Goal: Task Accomplishment & Management: Use online tool/utility

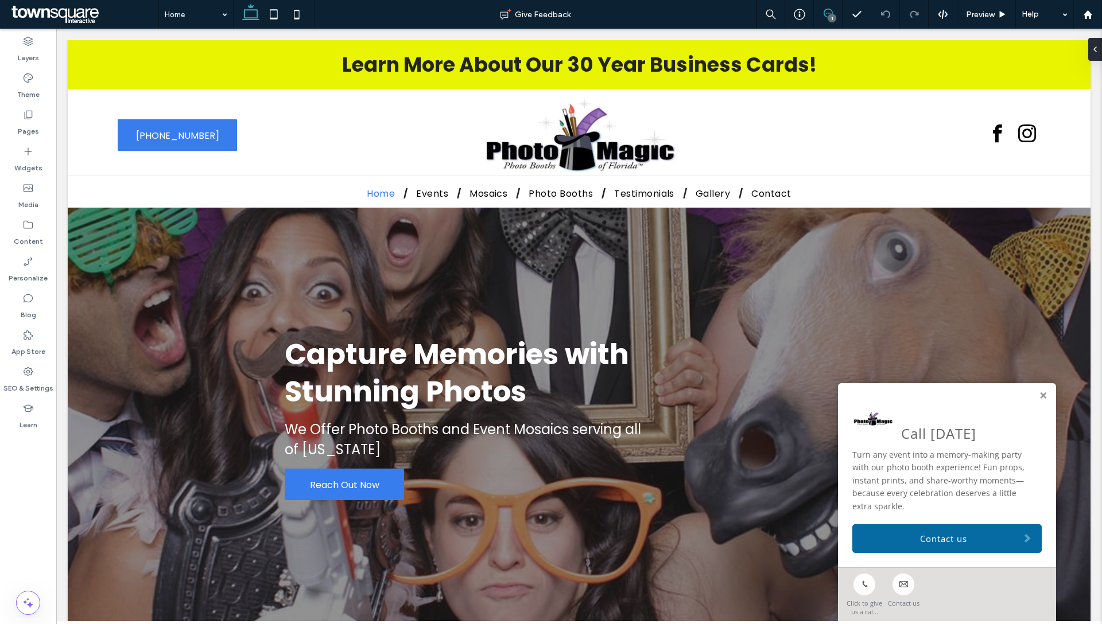
click at [825, 9] on icon at bounding box center [828, 13] width 9 height 9
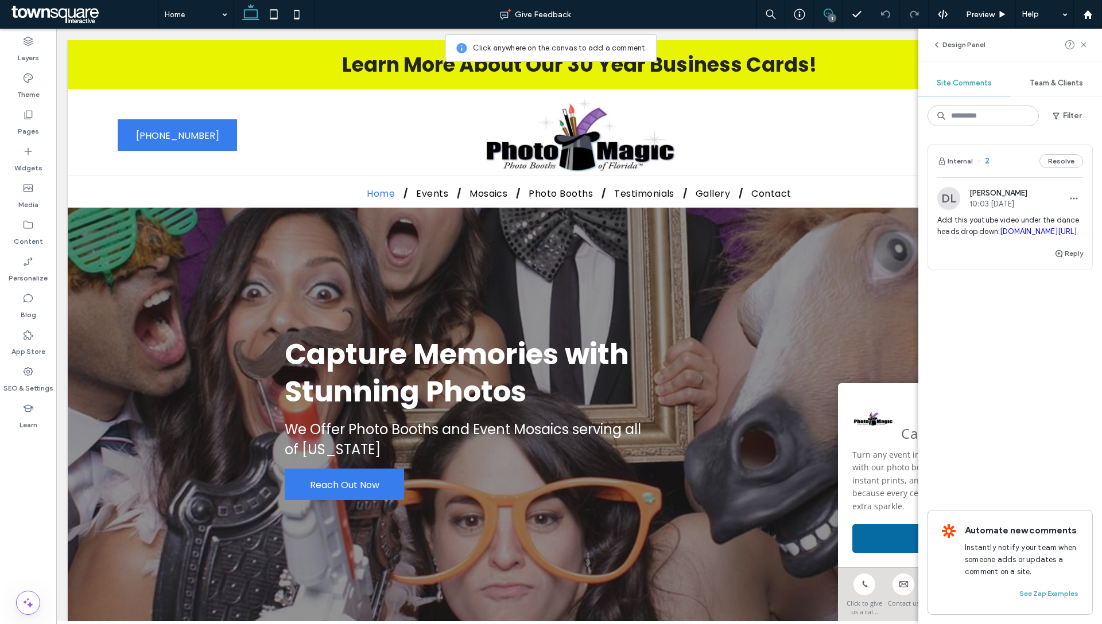
click at [1019, 167] on div "Internal 2 Resolve" at bounding box center [1010, 161] width 164 height 32
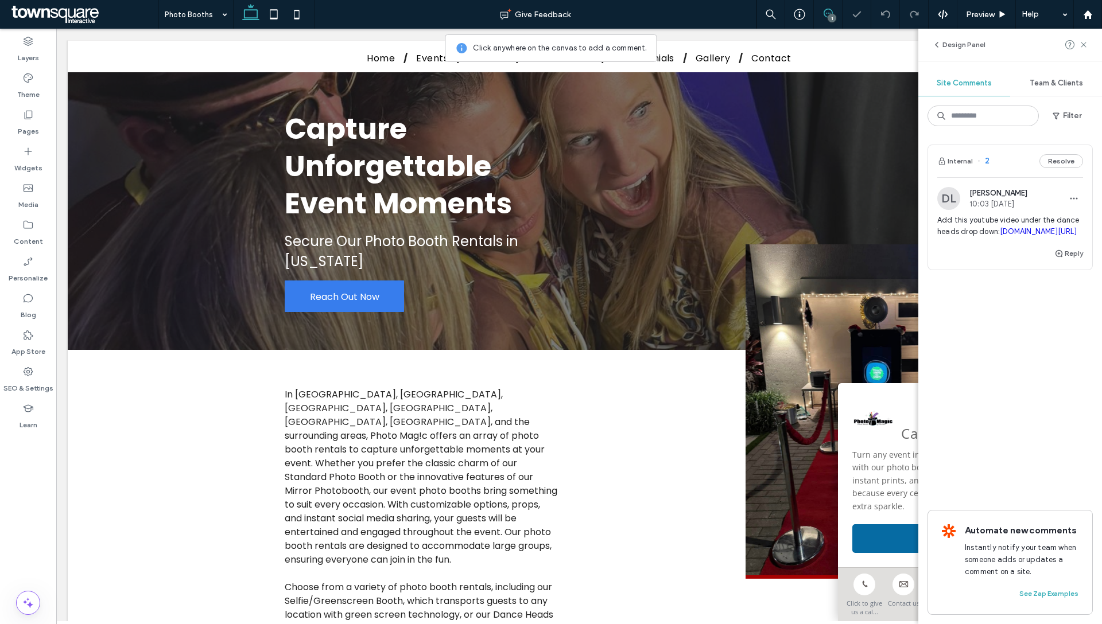
scroll to position [881, 0]
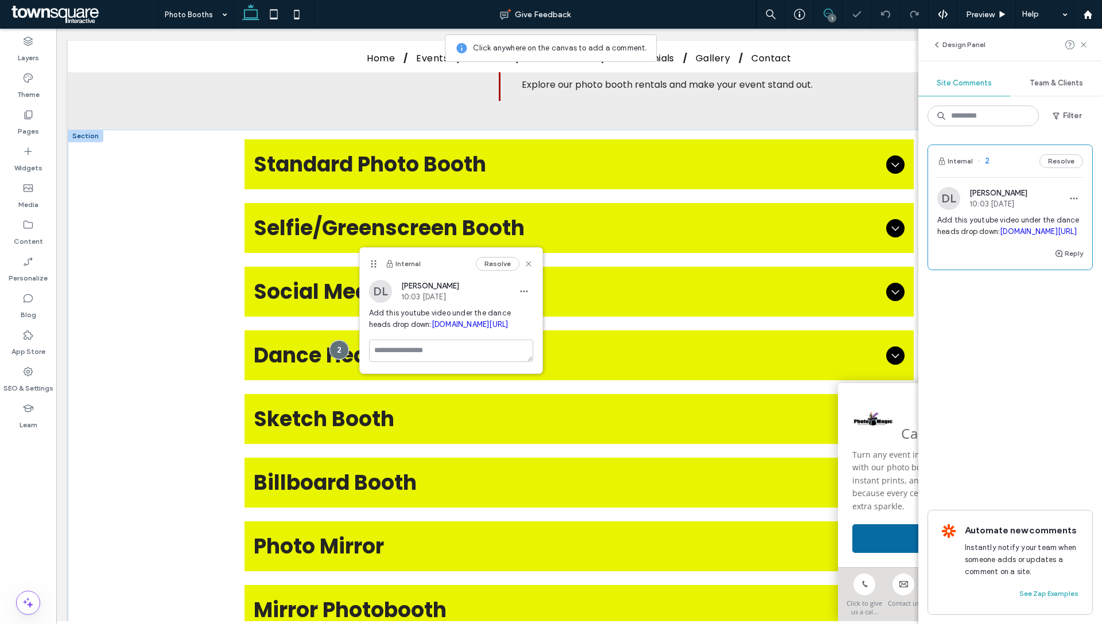
click at [611, 340] on span "Dance Heads Booth" at bounding box center [568, 356] width 628 height 32
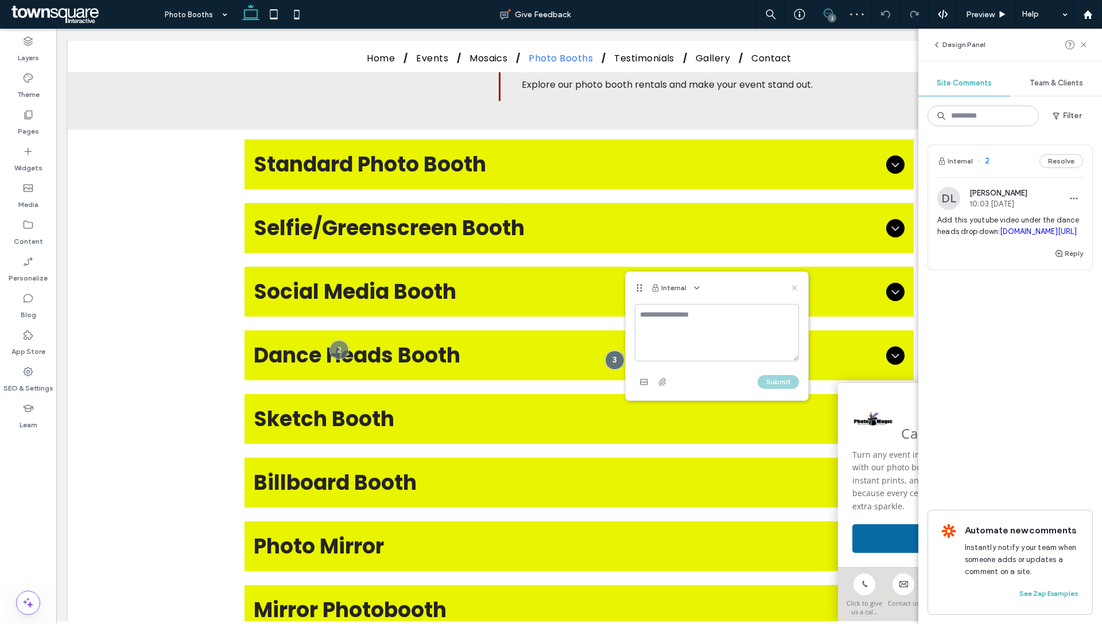
click at [796, 286] on use at bounding box center [793, 287] width 5 height 5
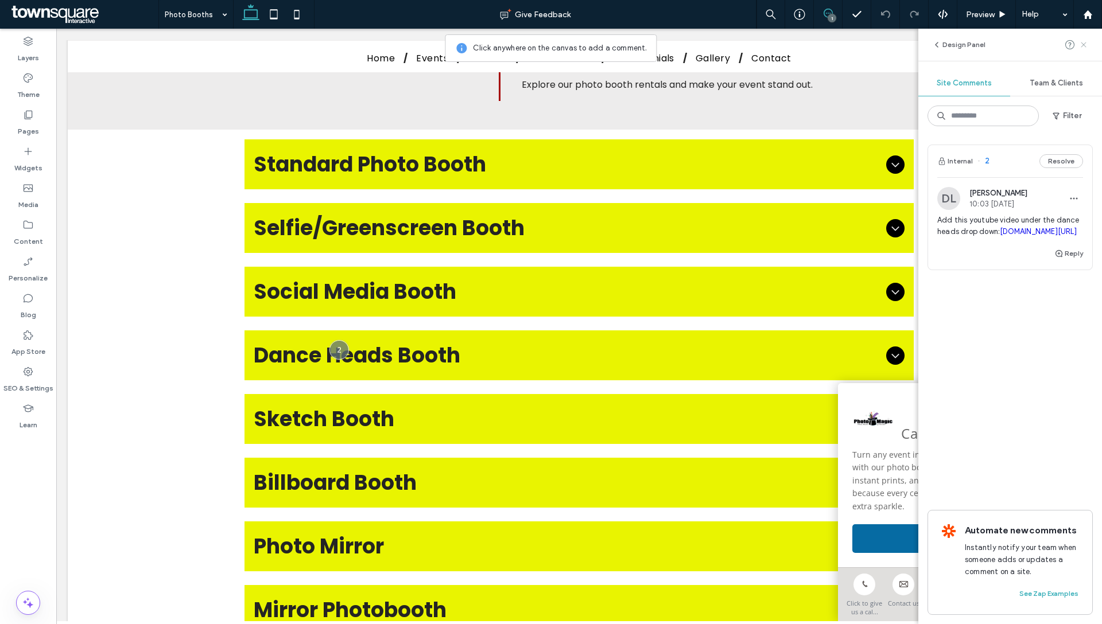
click at [1084, 51] on span at bounding box center [1083, 45] width 9 height 14
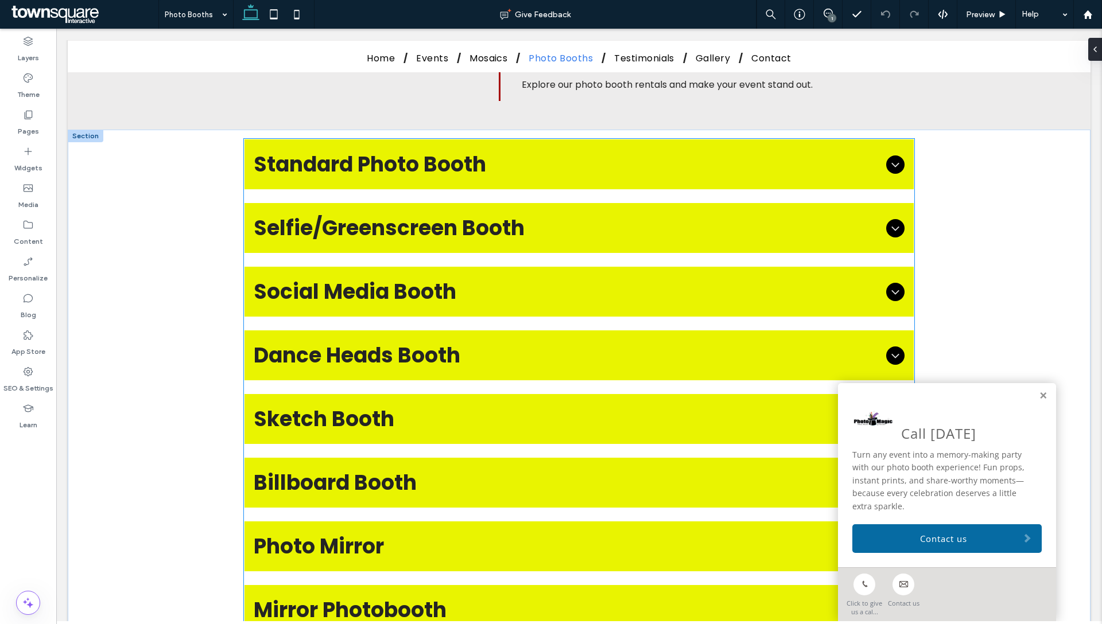
click at [893, 347] on div at bounding box center [895, 356] width 18 height 18
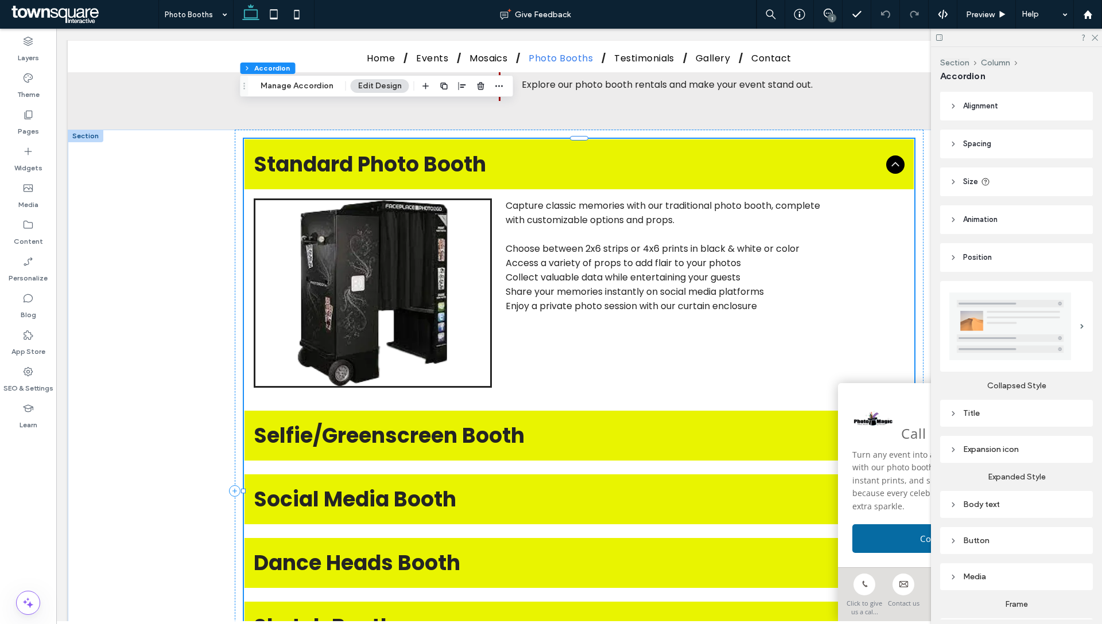
click at [415, 236] on img at bounding box center [373, 293] width 238 height 189
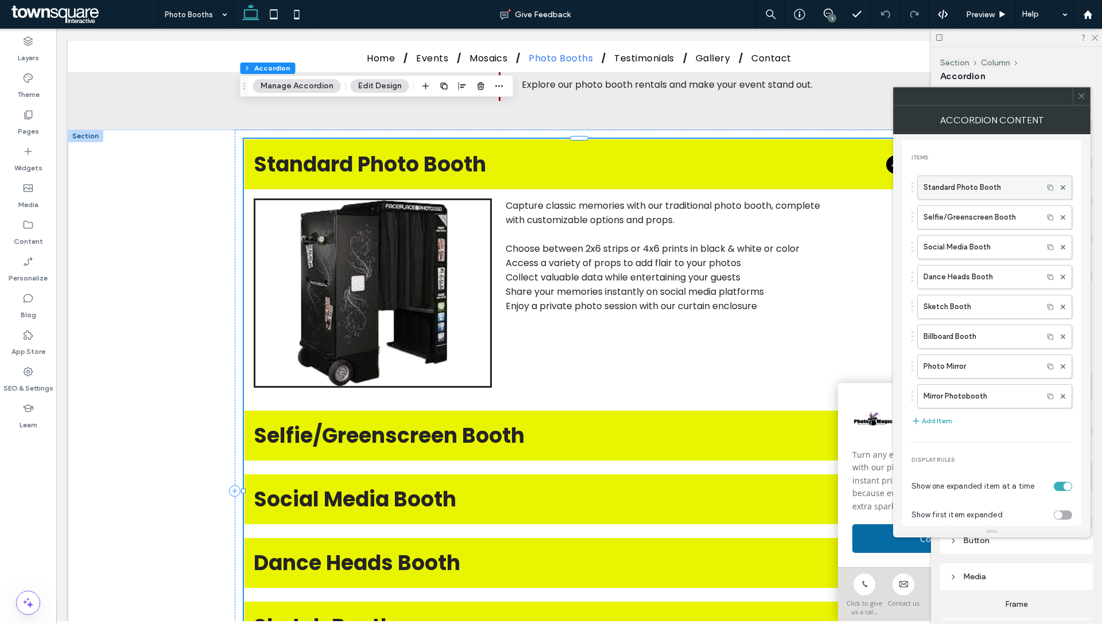
click at [985, 194] on label "Standard Photo Booth" at bounding box center [980, 187] width 114 height 23
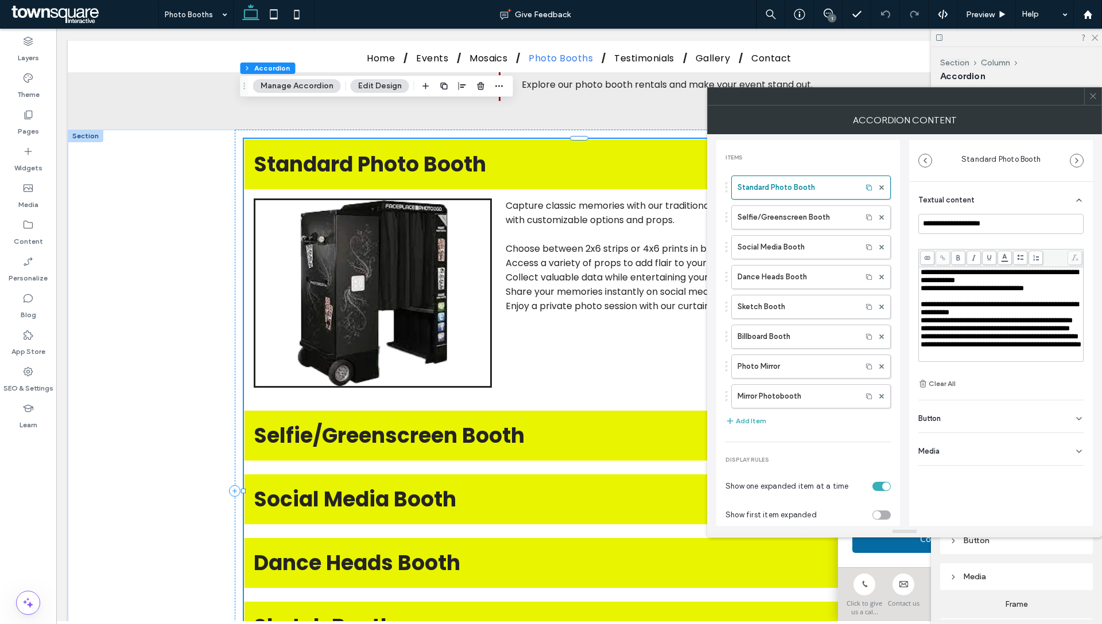
click at [973, 464] on div "Media" at bounding box center [1000, 449] width 165 height 32
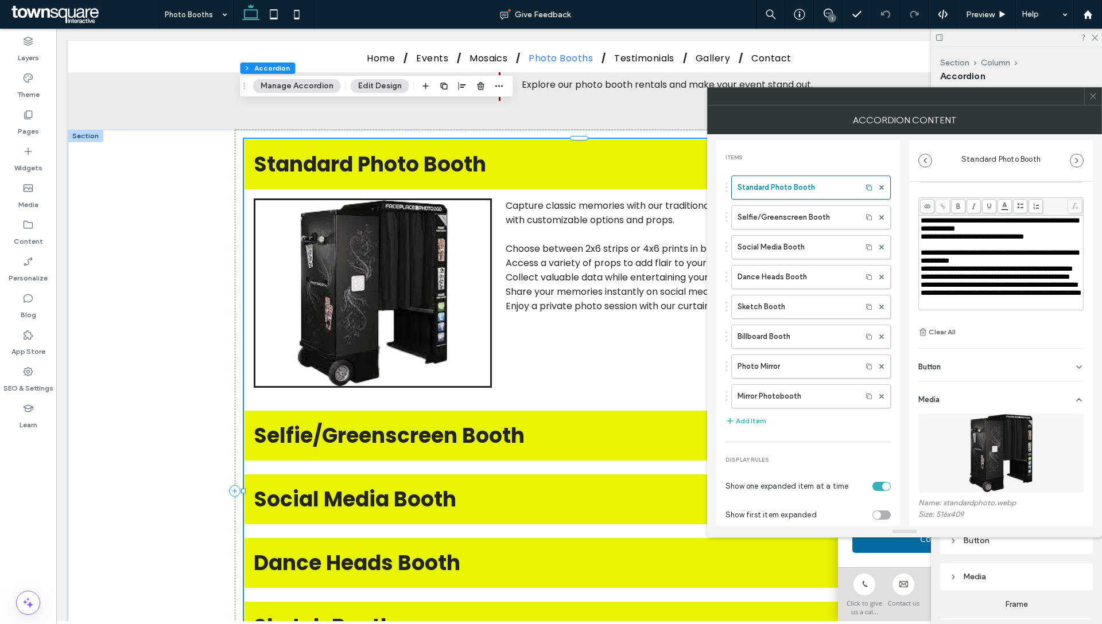
scroll to position [137, 0]
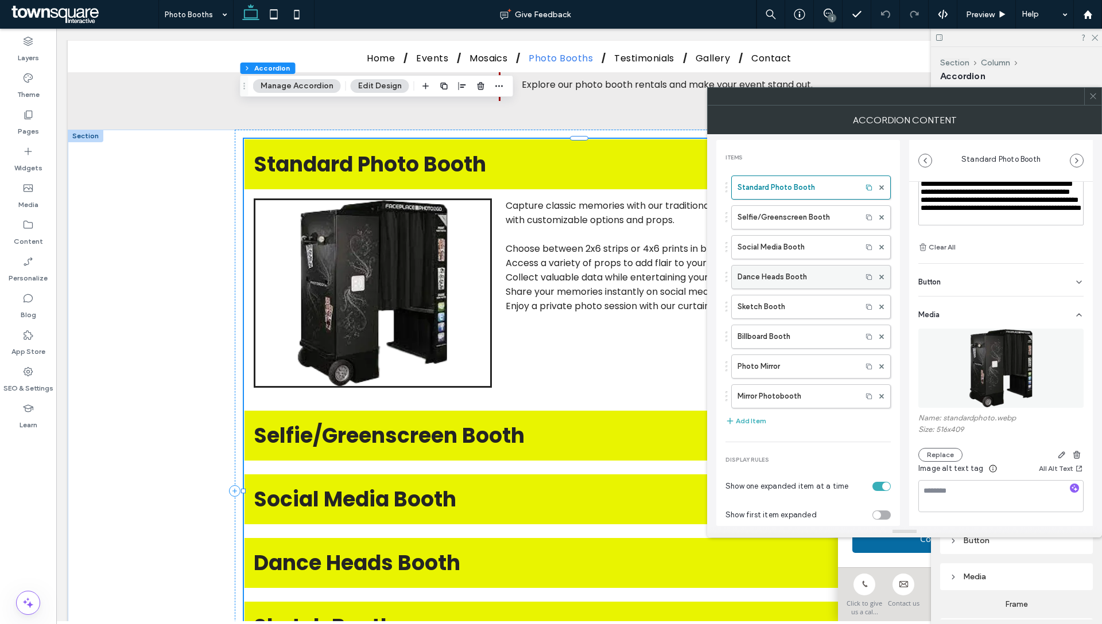
click at [767, 273] on label "Dance Heads Booth" at bounding box center [796, 277] width 118 height 23
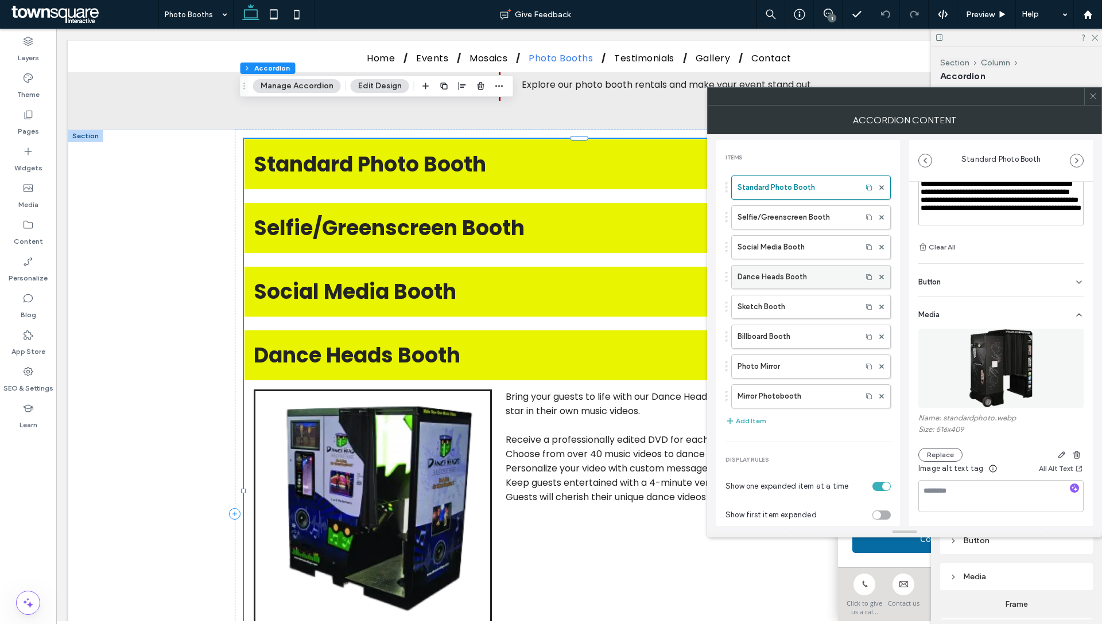
type input "**********"
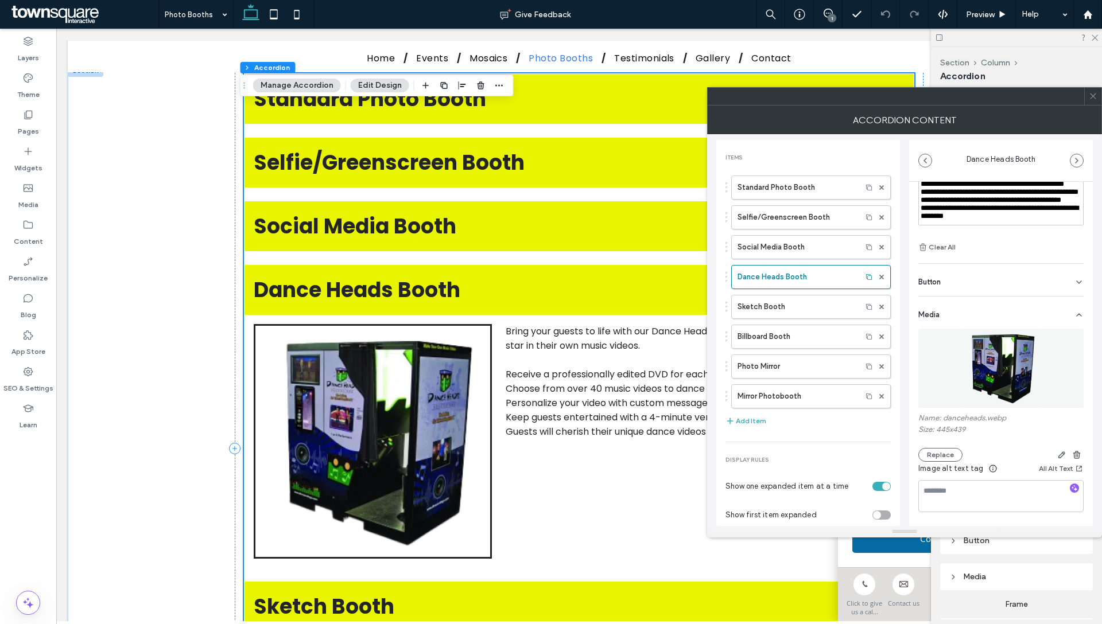
scroll to position [1019, 0]
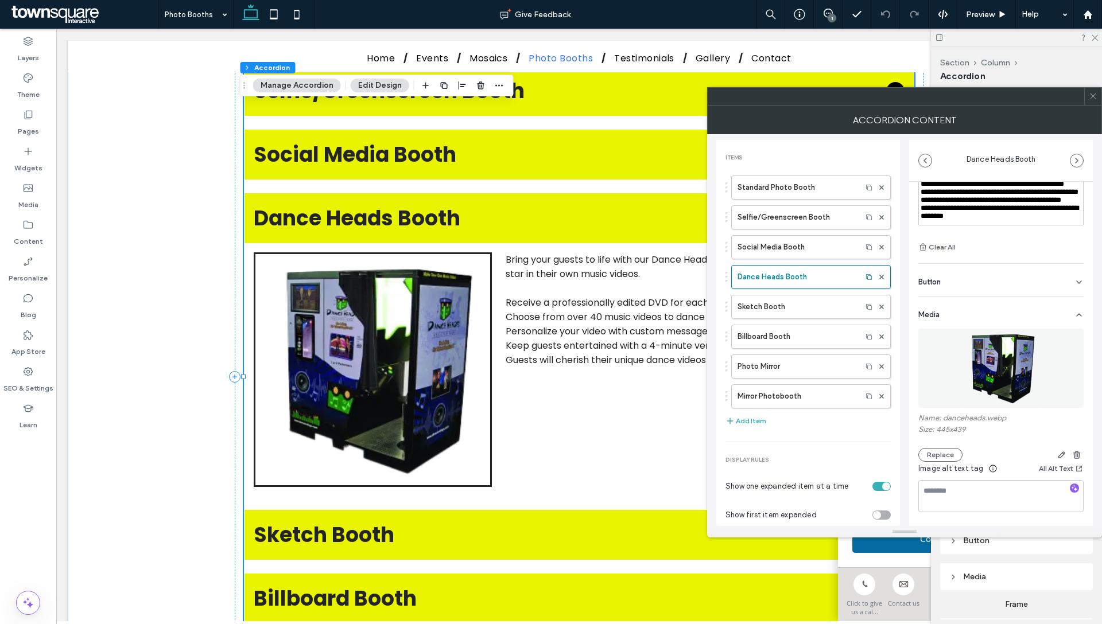
click at [1096, 97] on icon at bounding box center [1093, 96] width 9 height 9
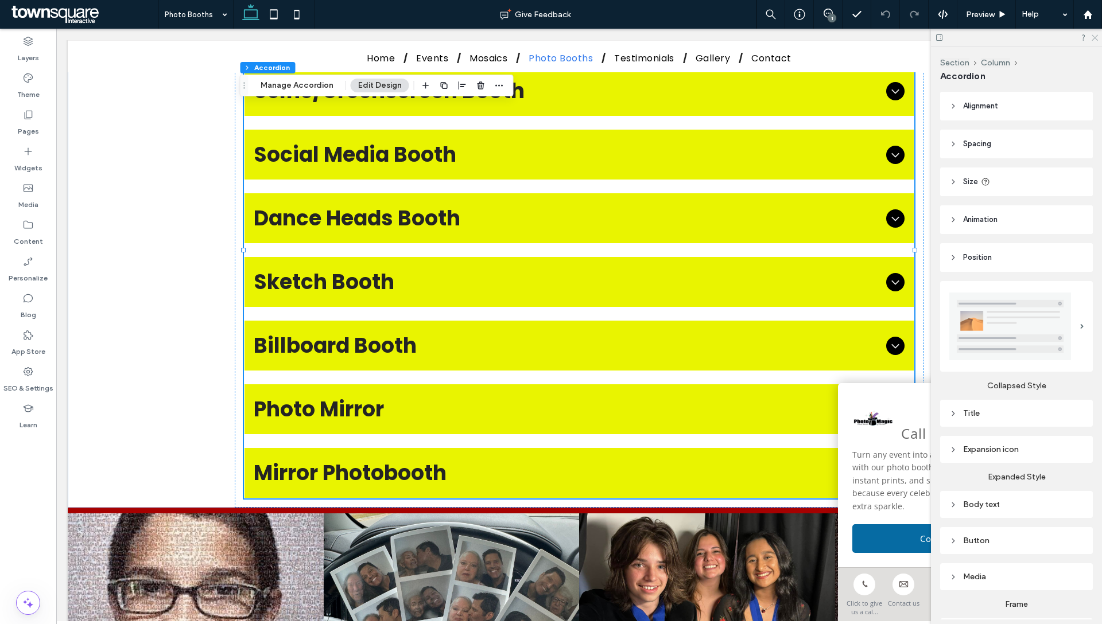
click at [1093, 33] on icon at bounding box center [1093, 36] width 7 height 7
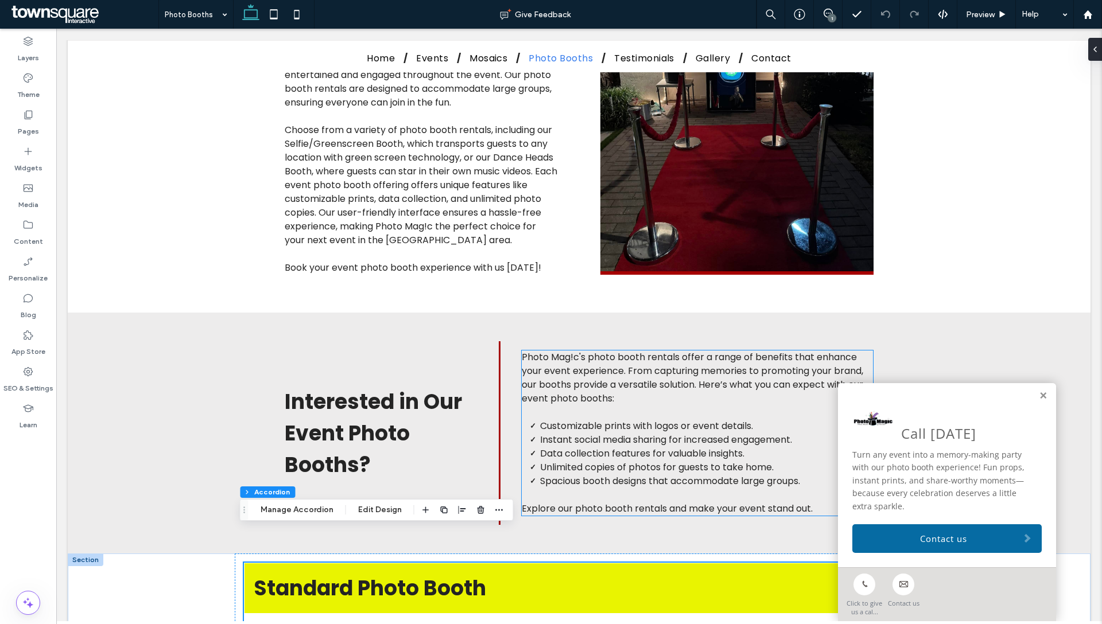
scroll to position [752, 0]
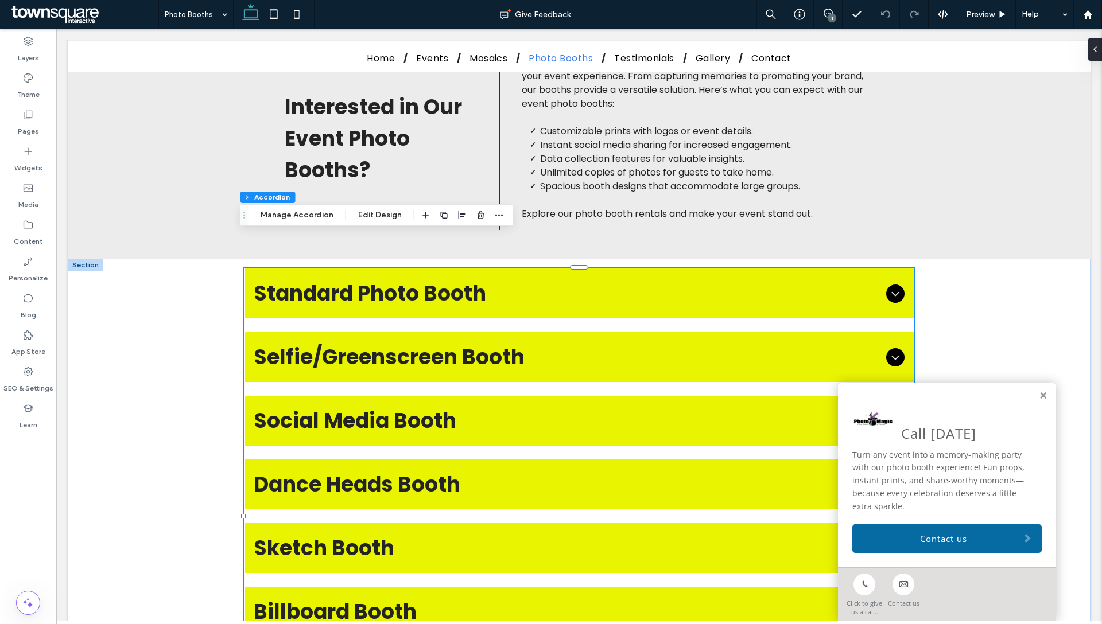
click at [1040, 399] on div "Call [DATE] Turn any event into a memory-making party with our photo booth expe…" at bounding box center [947, 475] width 218 height 184
click at [1039, 397] on link at bounding box center [1043, 396] width 9 height 10
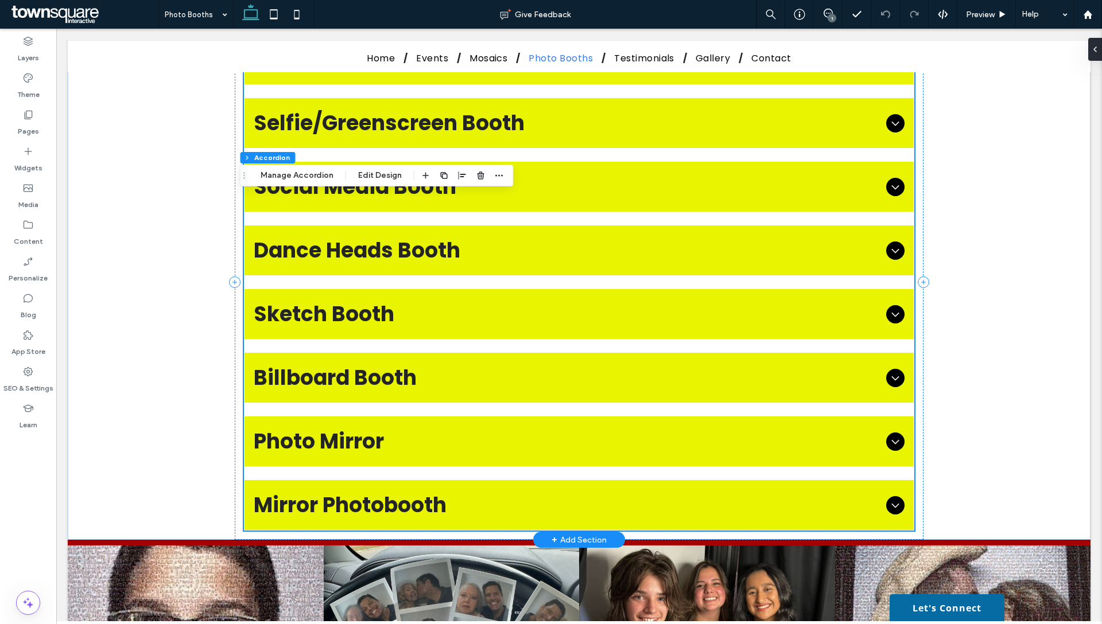
scroll to position [1065, 0]
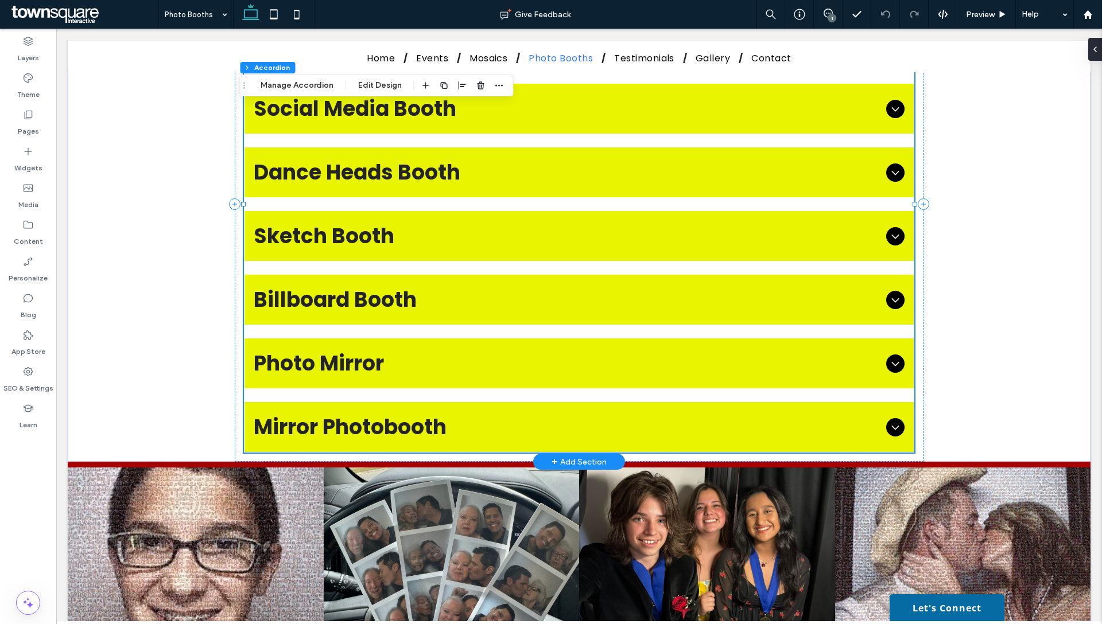
click at [579, 456] on div "+ Add Section" at bounding box center [578, 462] width 55 height 13
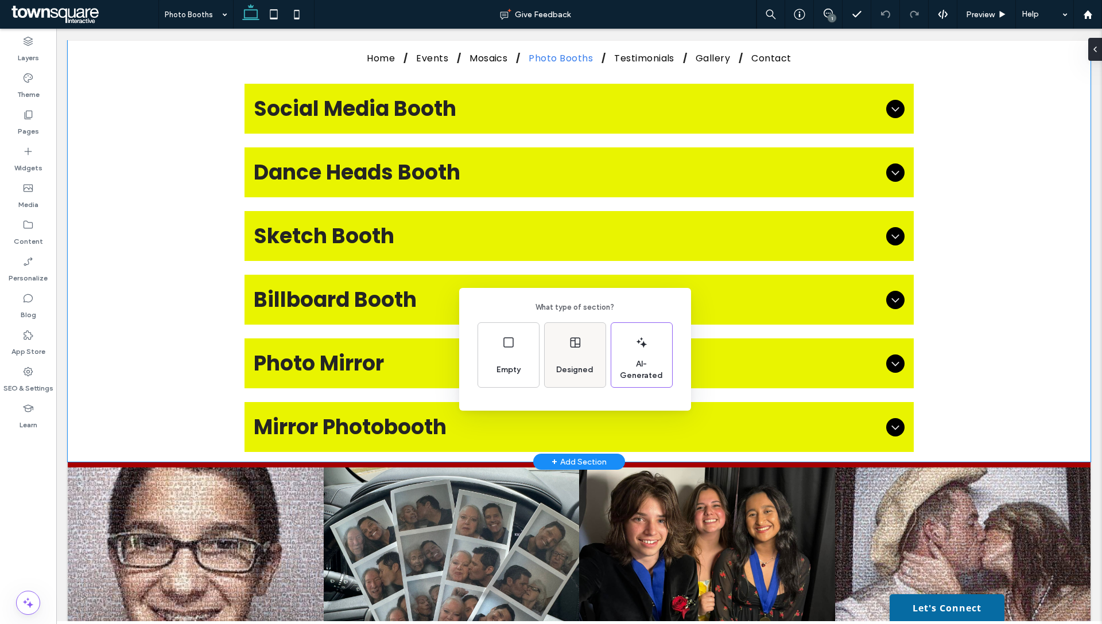
click at [566, 351] on div "Designed" at bounding box center [575, 355] width 61 height 64
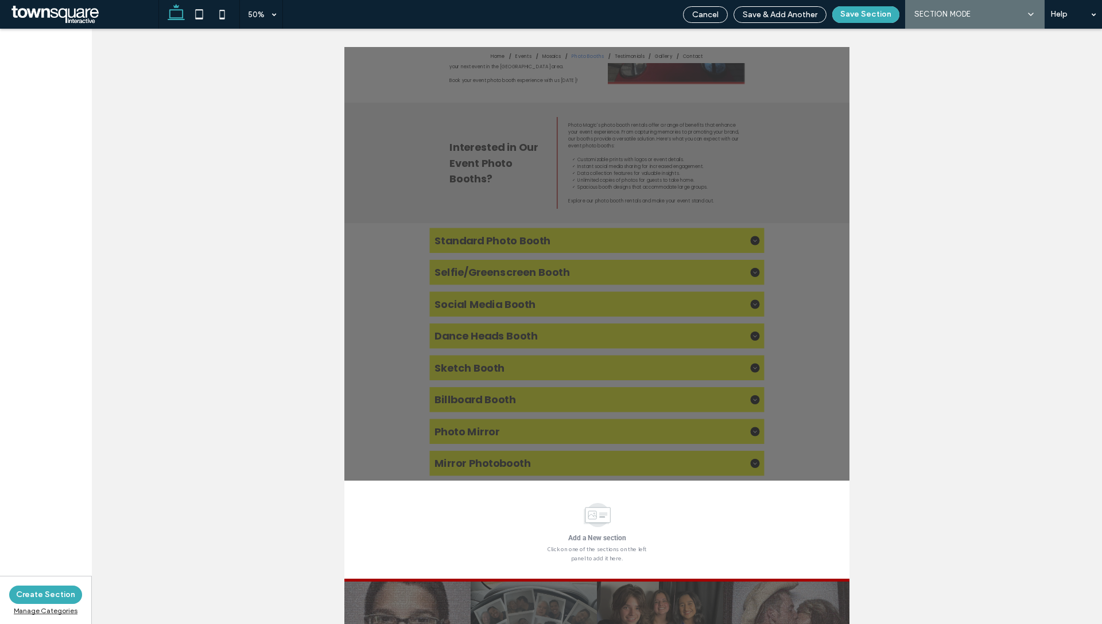
scroll to position [623, 0]
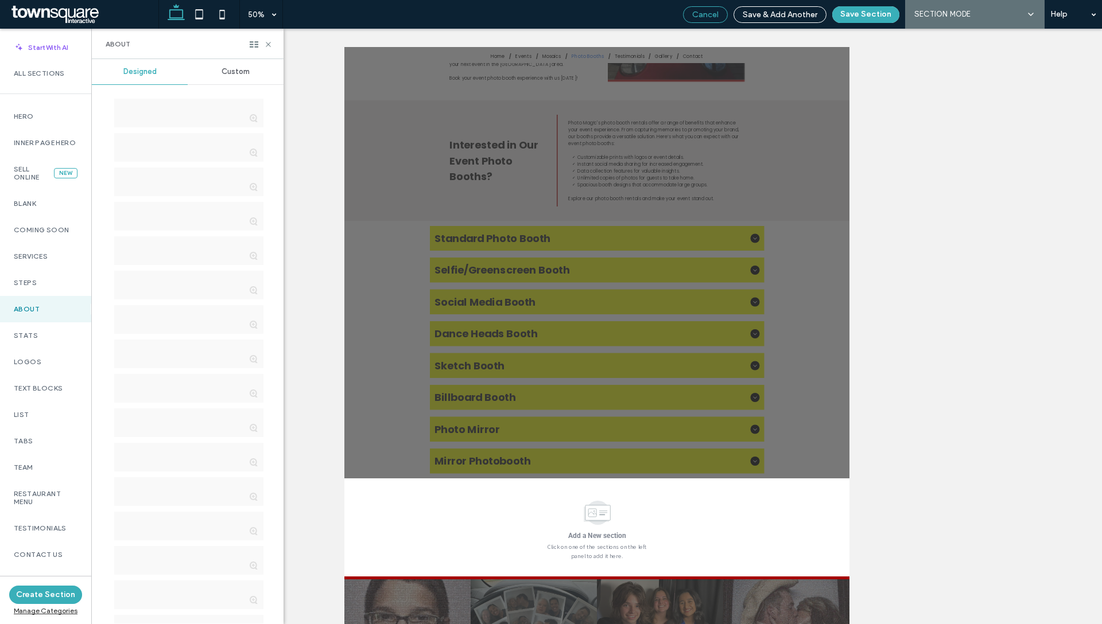
click at [717, 20] on div "Cancel" at bounding box center [705, 14] width 45 height 17
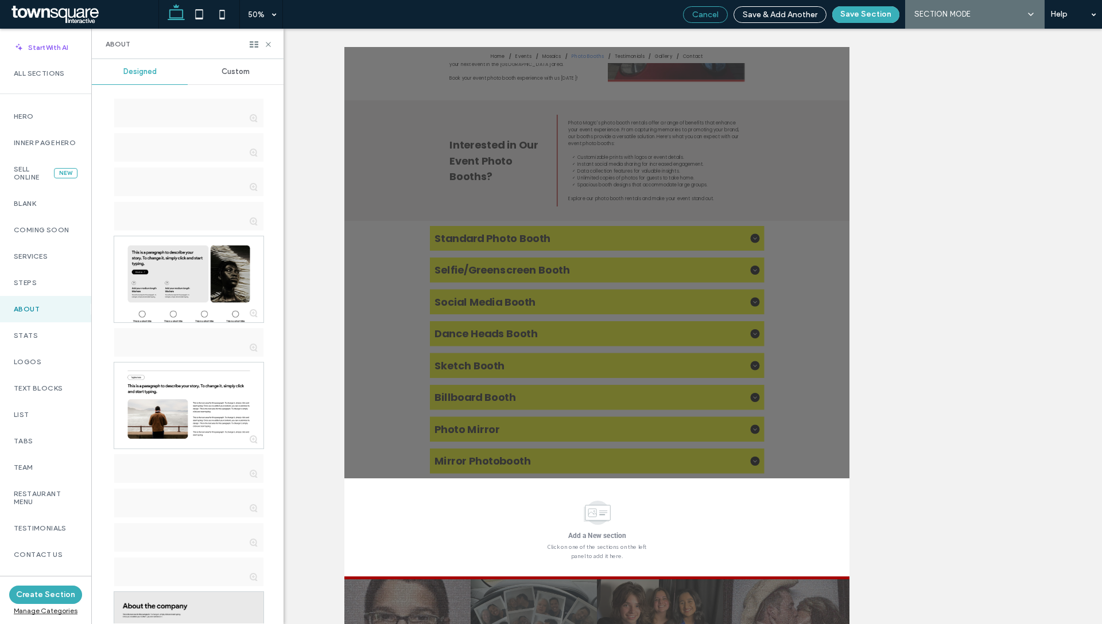
click at [701, 15] on span "Cancel" at bounding box center [705, 15] width 26 height 10
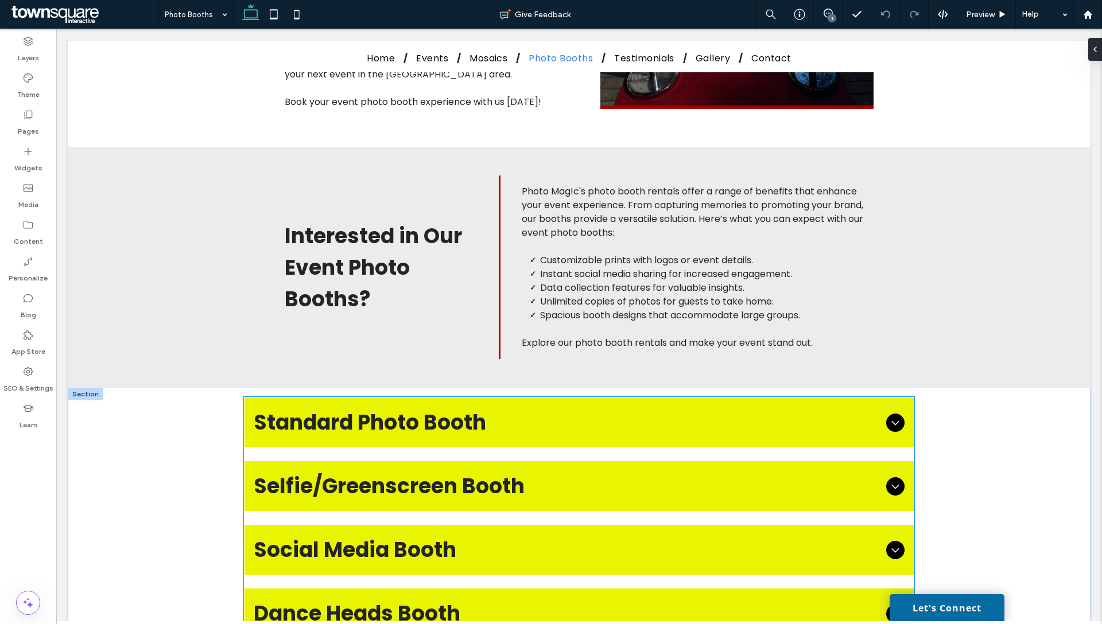
click at [538, 534] on span "Social Media Booth" at bounding box center [568, 550] width 628 height 32
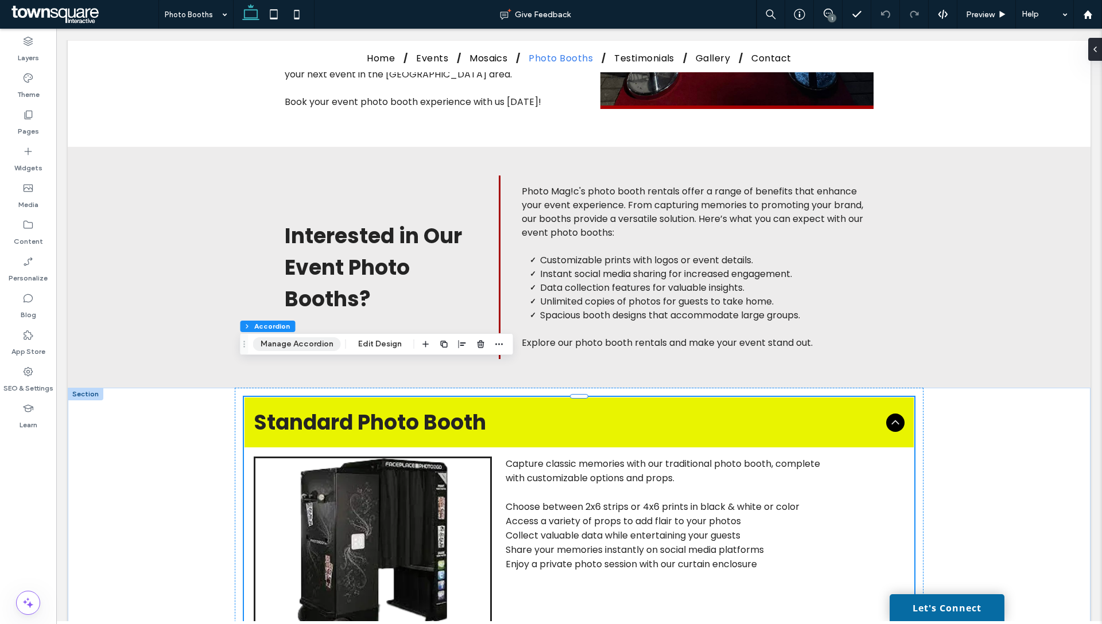
click at [306, 341] on button "Manage Accordion" at bounding box center [297, 344] width 88 height 14
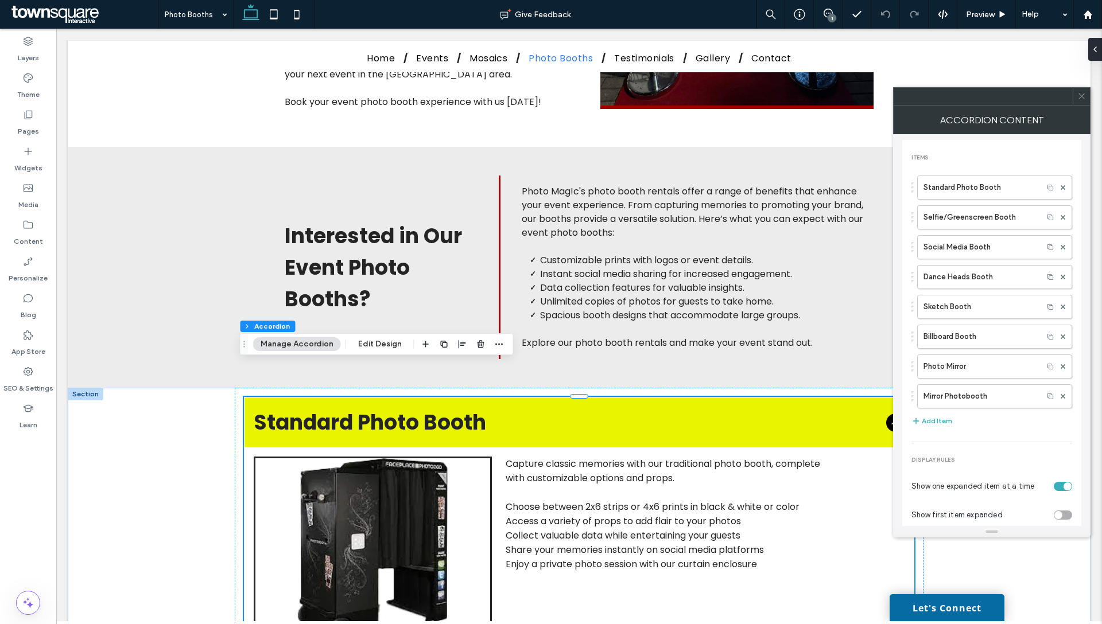
click at [1074, 94] on div at bounding box center [1081, 96] width 17 height 17
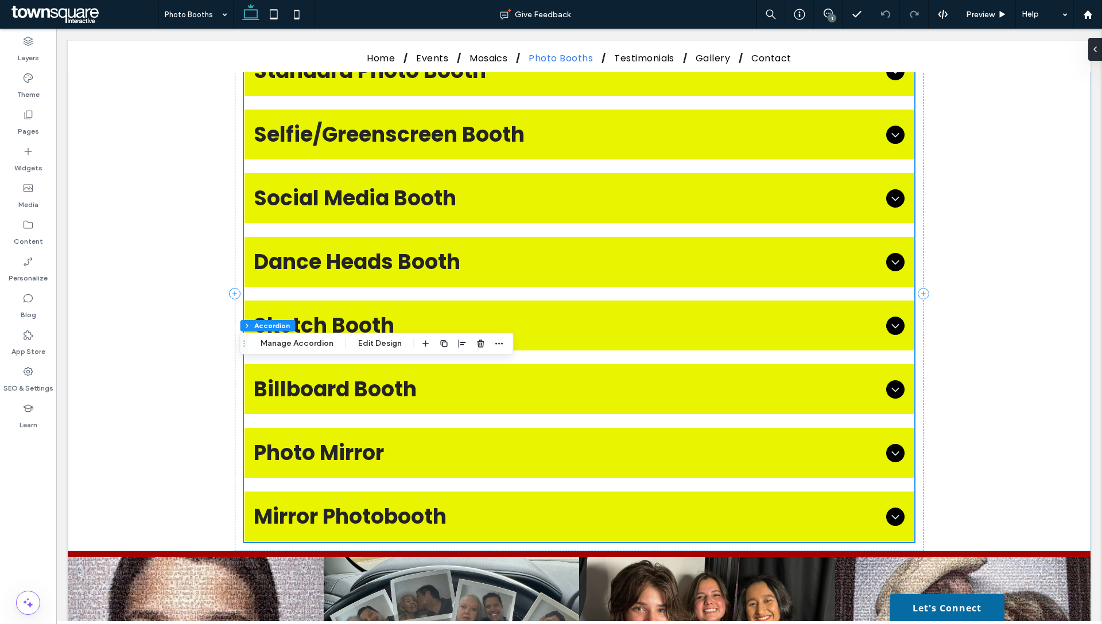
scroll to position [1155, 0]
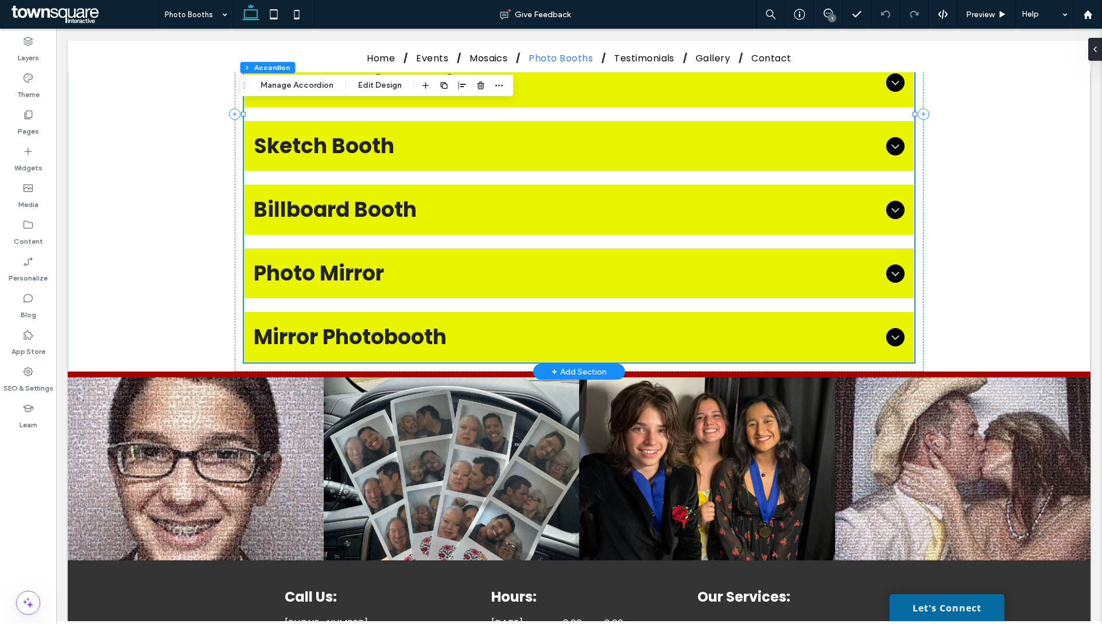
click at [573, 366] on div "+ Add Section" at bounding box center [578, 372] width 55 height 13
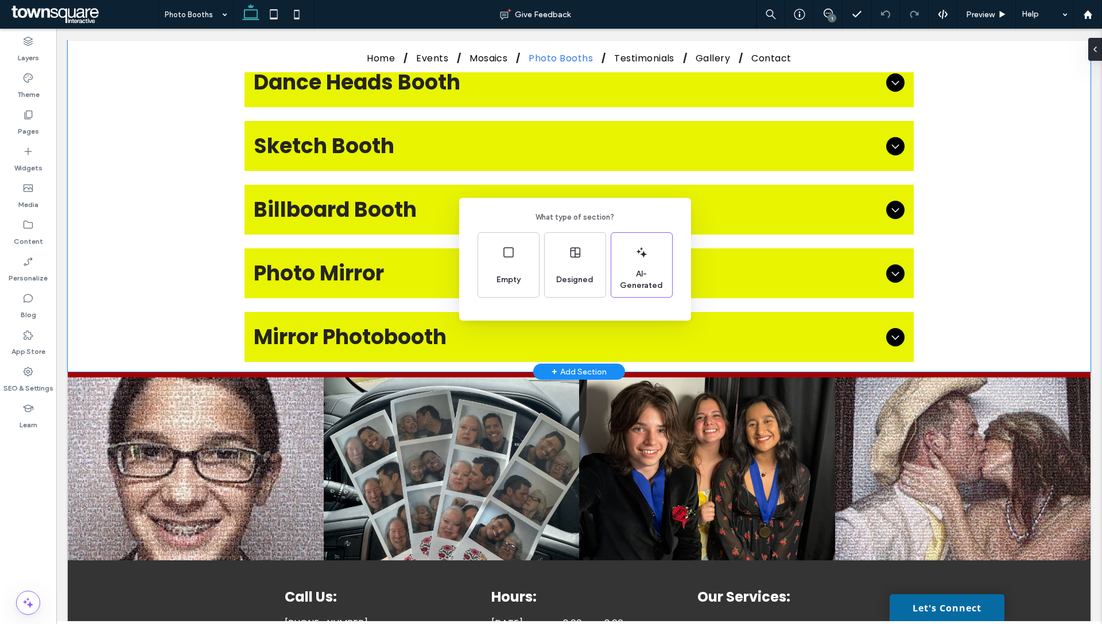
click at [903, 273] on div "What type of section? Empty Designed AI-Generated" at bounding box center [551, 340] width 1102 height 681
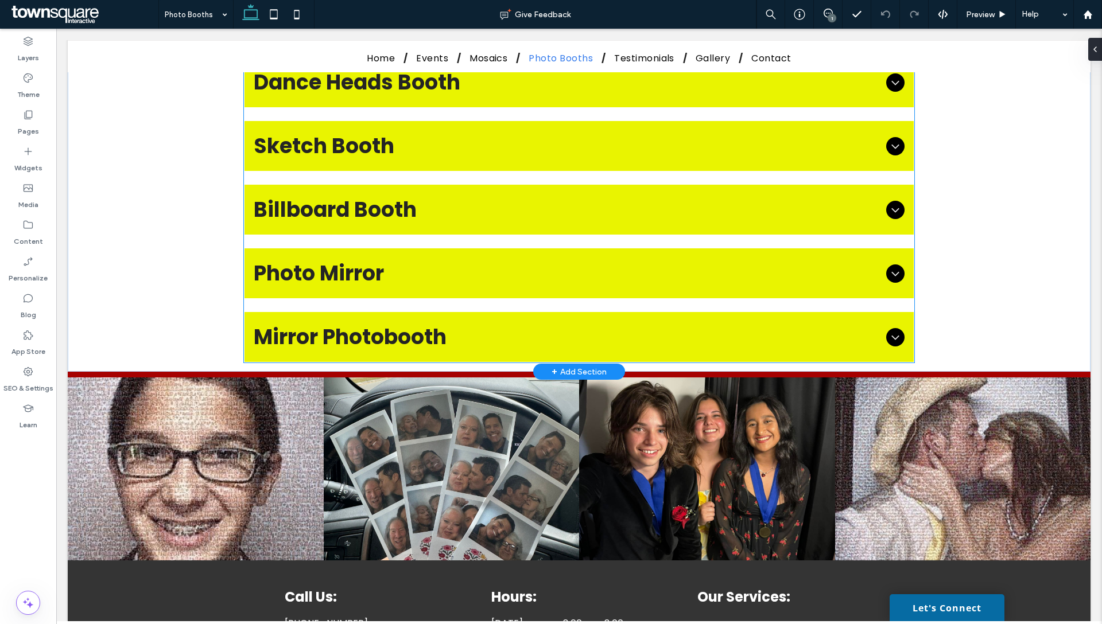
click at [856, 265] on ul "Standard Photo Booth Capture classic memories with our traditional photo booth,…" at bounding box center [579, 114] width 670 height 497
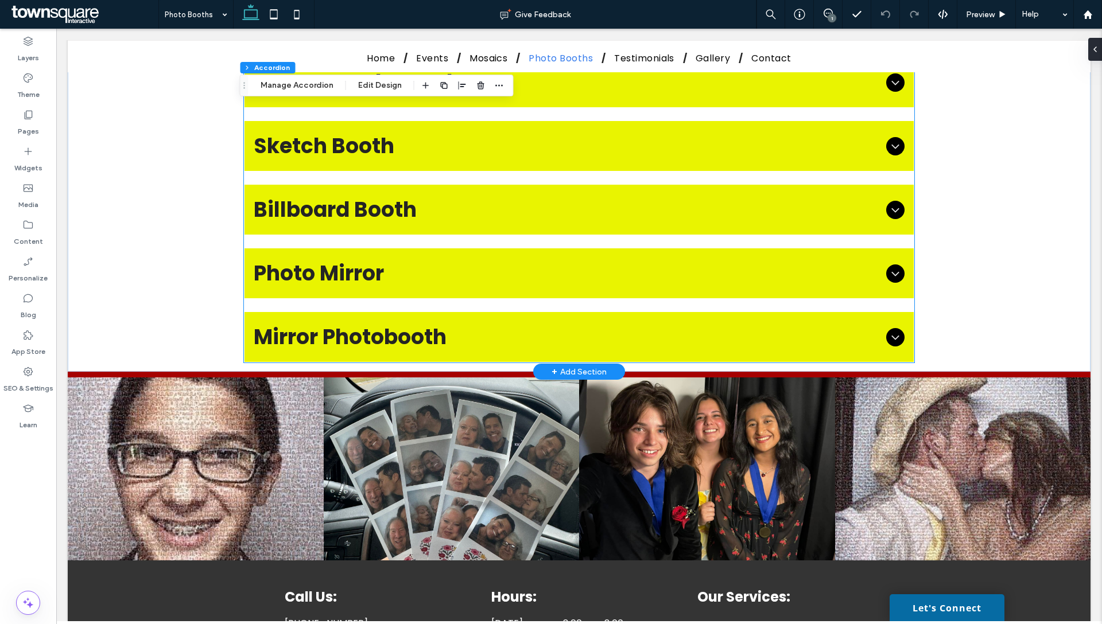
scroll to position [1362, 0]
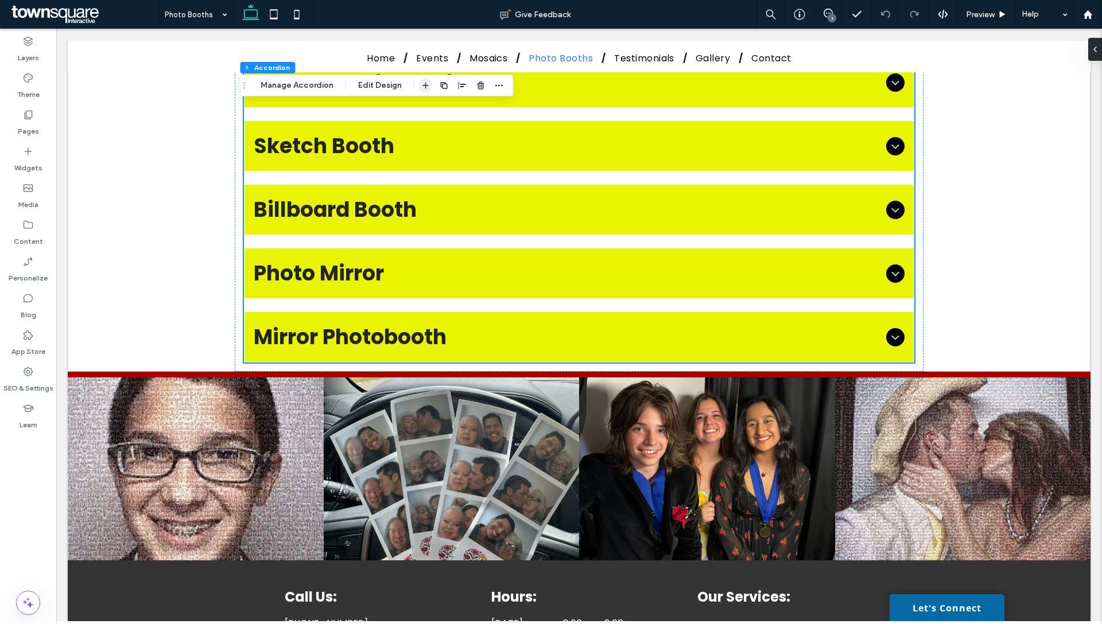
click at [427, 86] on span "button" at bounding box center [426, 86] width 14 height 14
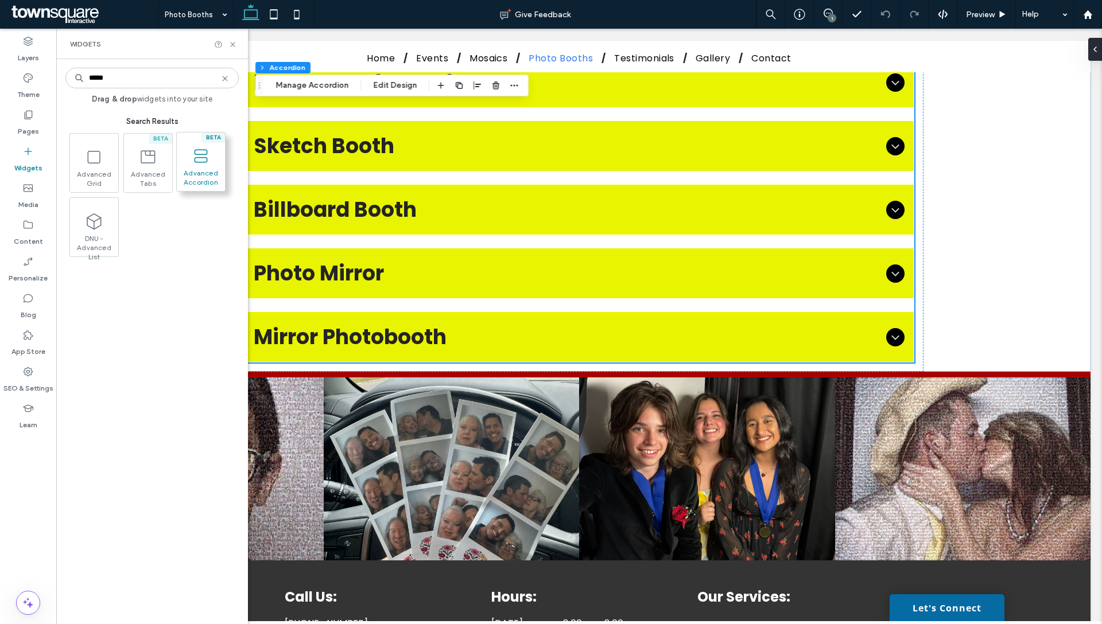
type input "*****"
click at [216, 133] on div "BETA" at bounding box center [213, 138] width 24 height 10
click at [207, 175] on span "Advanced Accordion" at bounding box center [201, 177] width 48 height 16
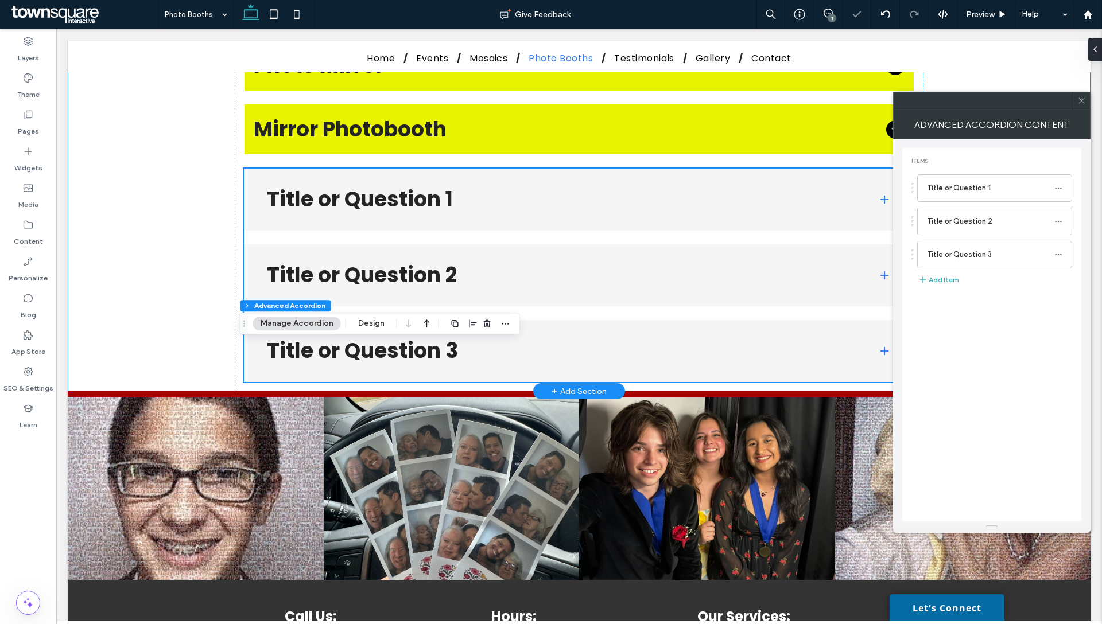
scroll to position [1155, 0]
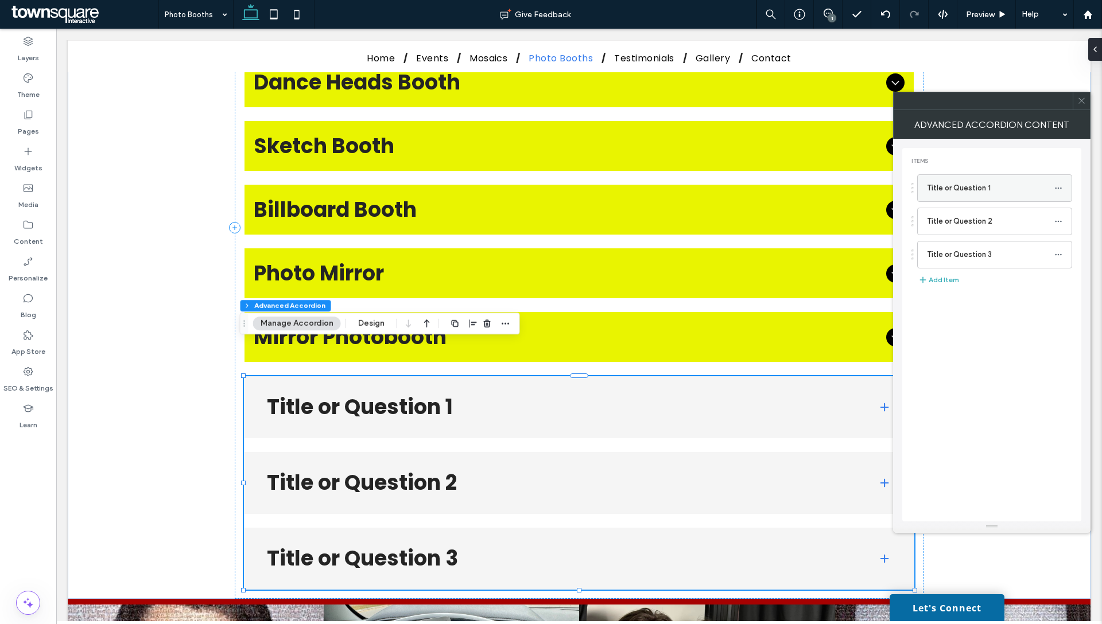
click at [993, 191] on label "Title or Question 1" at bounding box center [990, 188] width 127 height 23
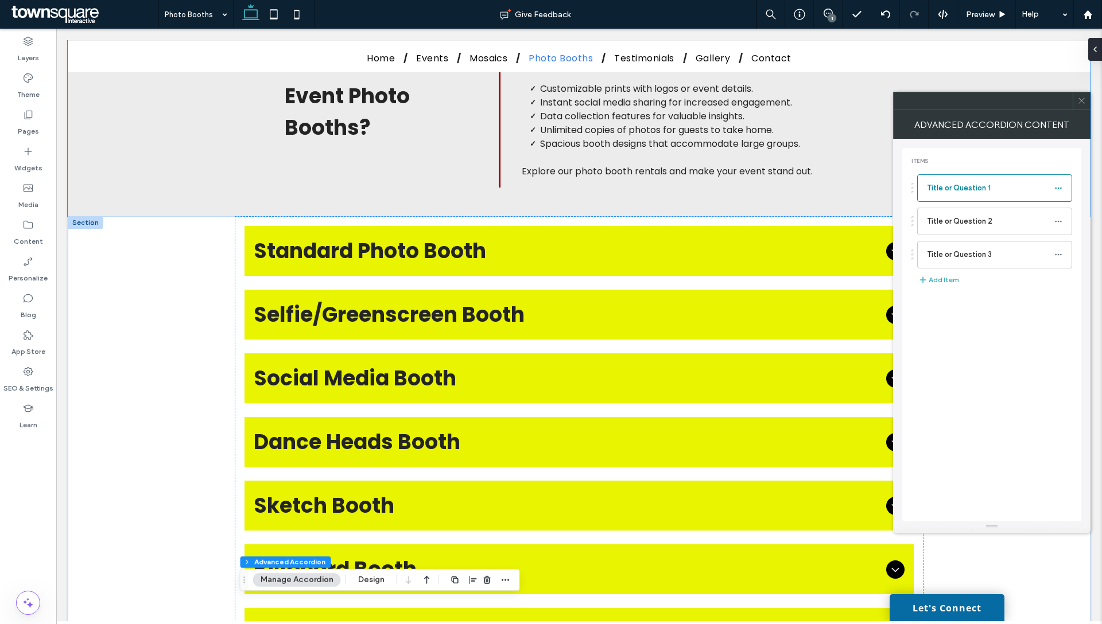
scroll to position [794, 0]
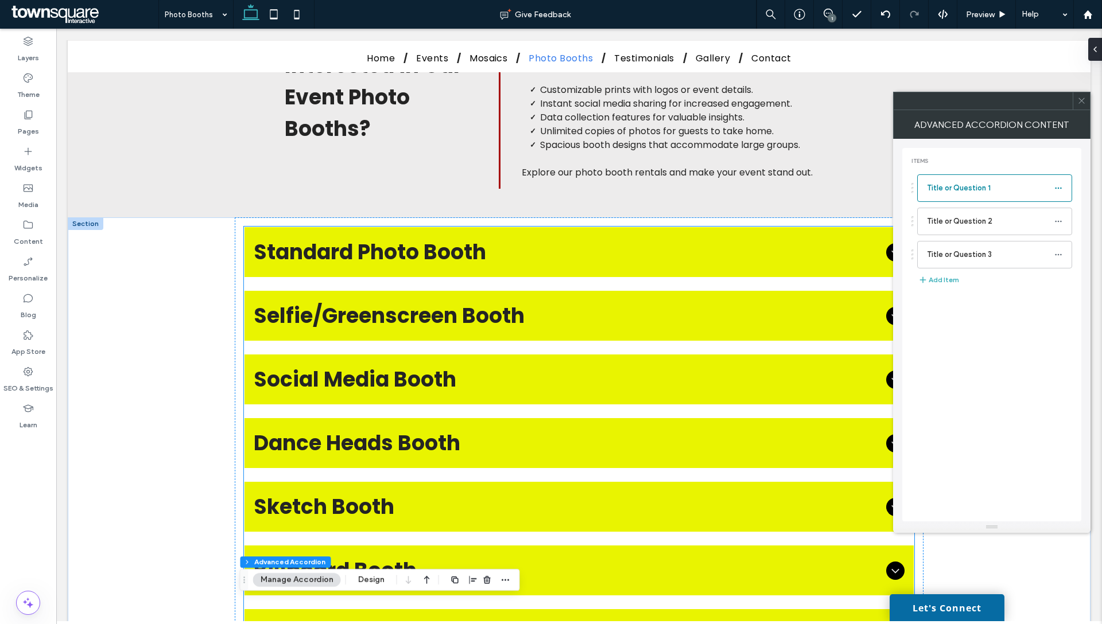
click at [485, 234] on div "Standard Photo Booth" at bounding box center [578, 252] width 669 height 50
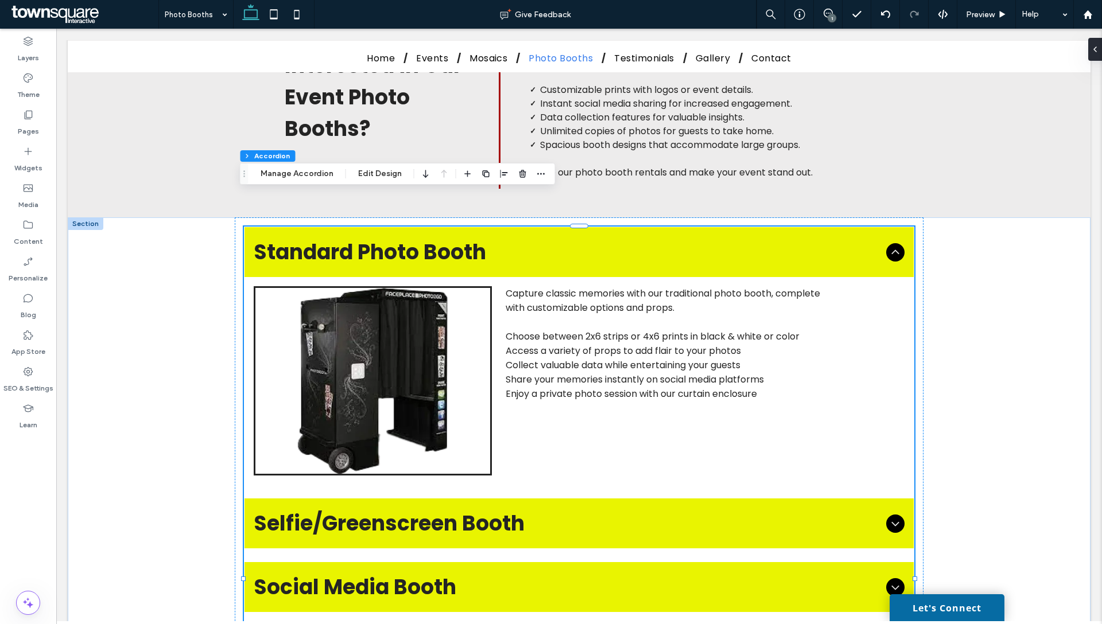
click at [485, 234] on div "Standard Photo Booth" at bounding box center [578, 252] width 669 height 50
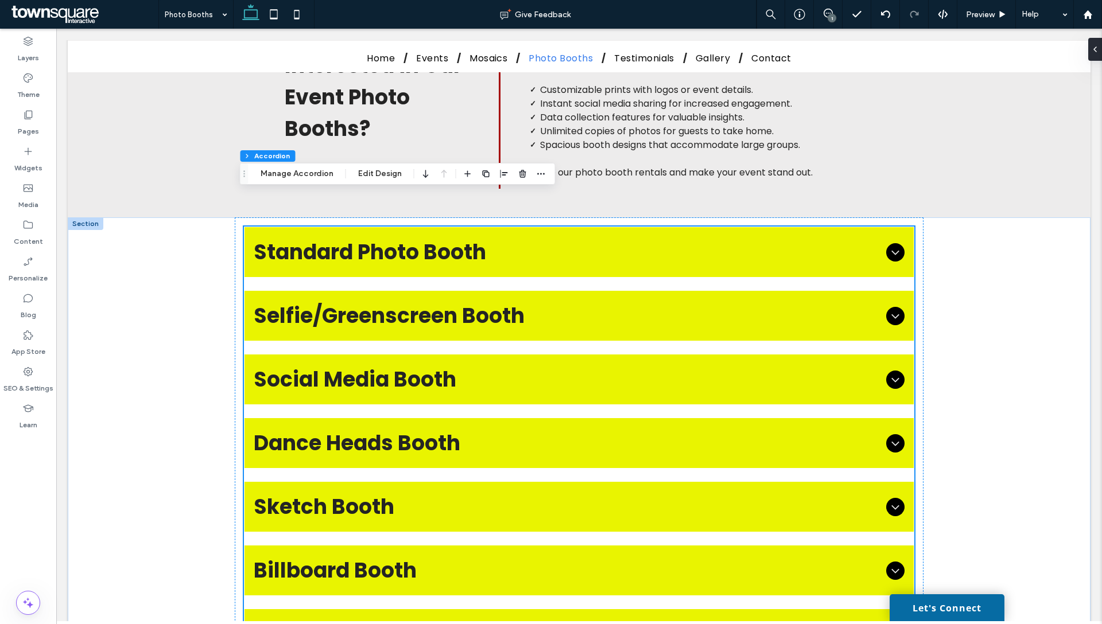
scroll to position [1354, 0]
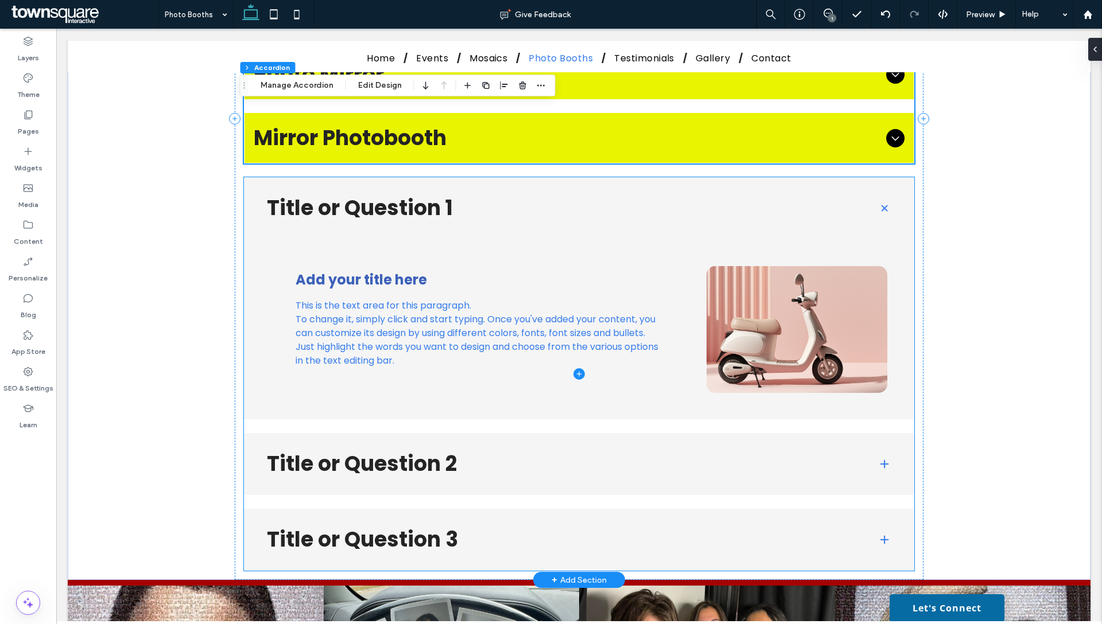
click at [421, 262] on span at bounding box center [579, 374] width 670 height 394
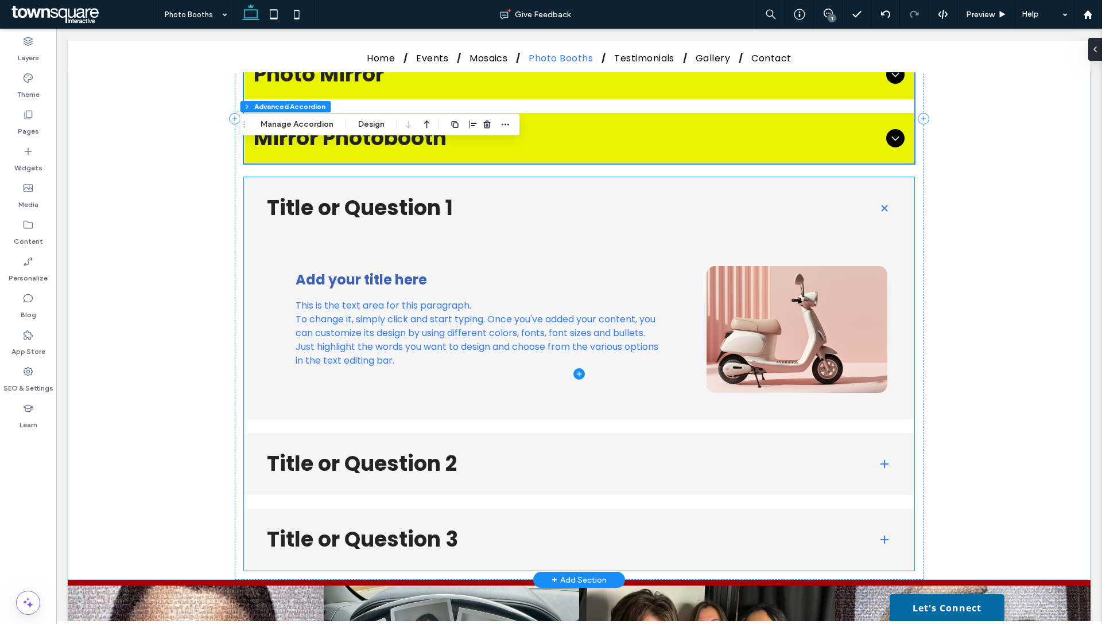
type input "**"
type input "****"
type input "*"
type input "**"
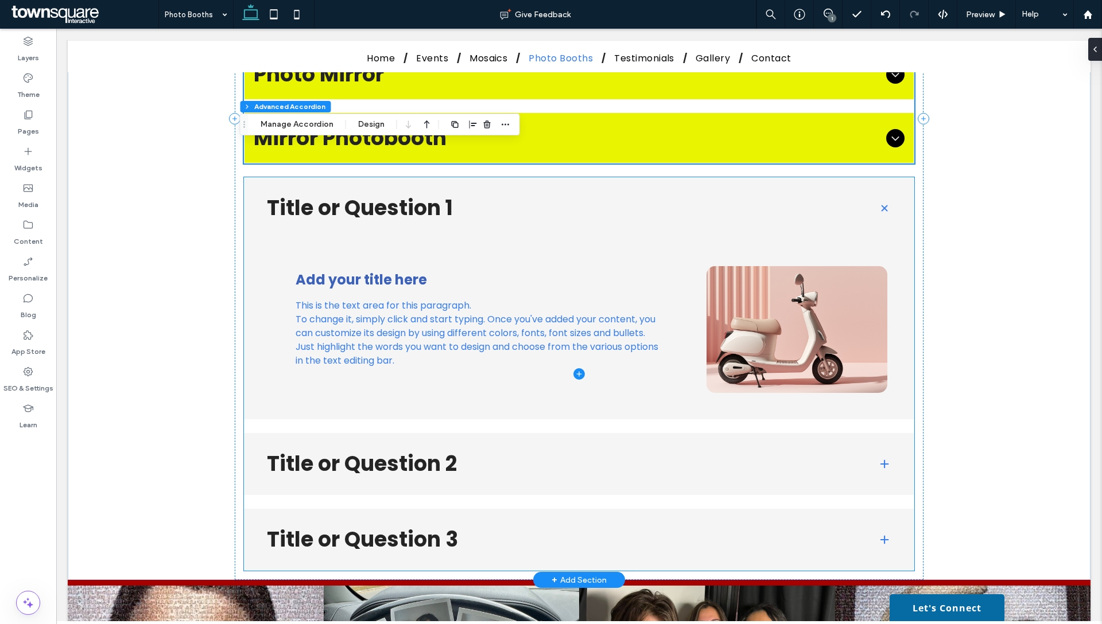
type input "****"
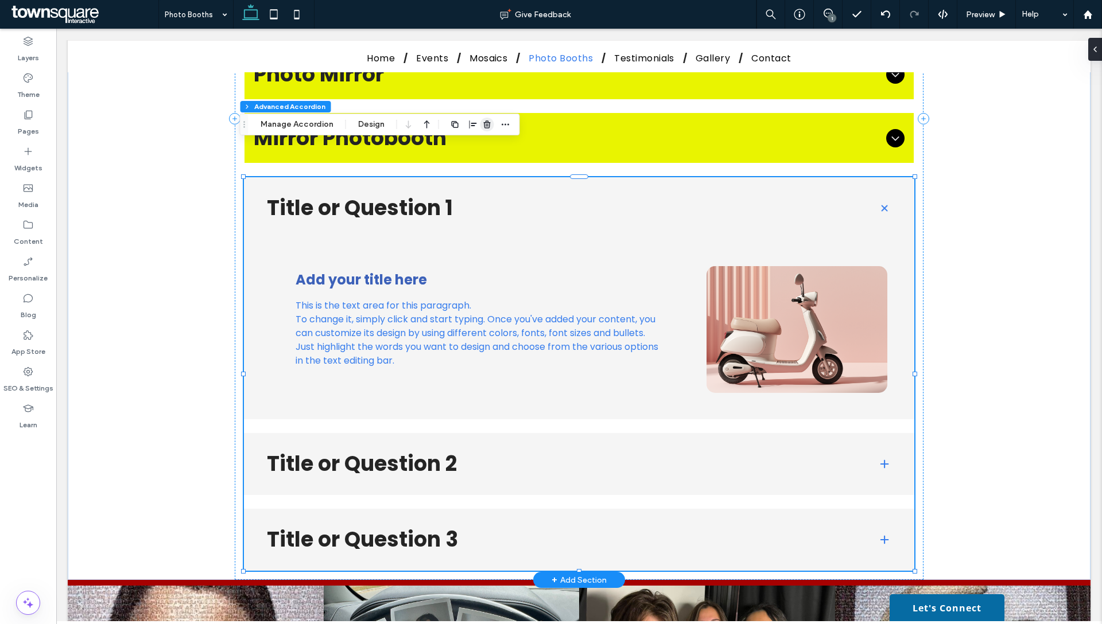
click at [486, 122] on icon "button" at bounding box center [487, 124] width 9 height 9
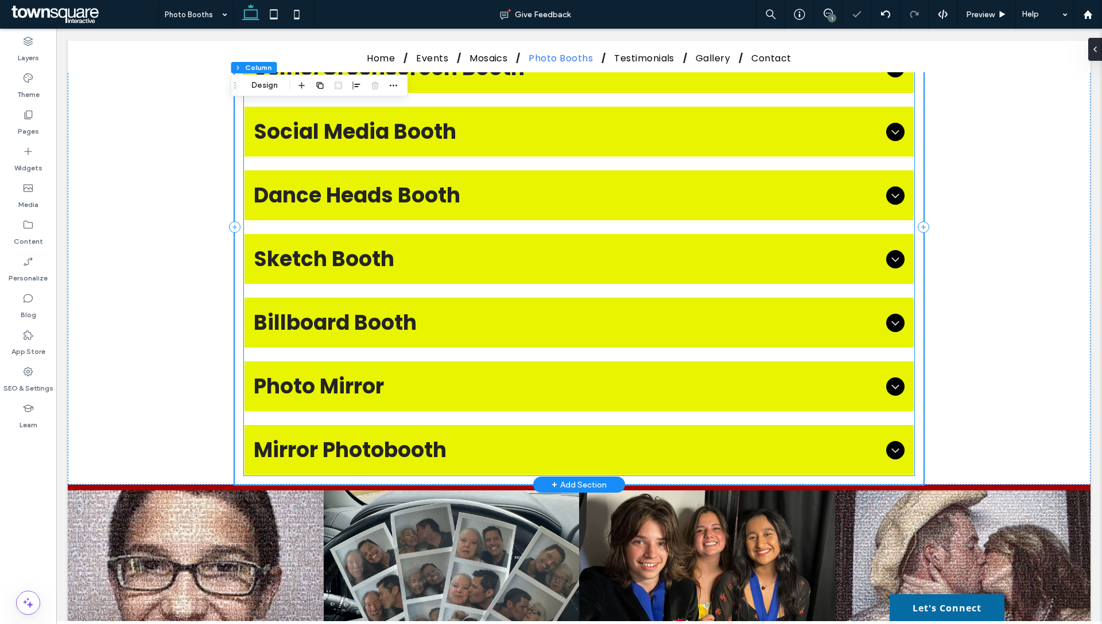
click at [343, 243] on span "Sketch Booth" at bounding box center [568, 259] width 628 height 32
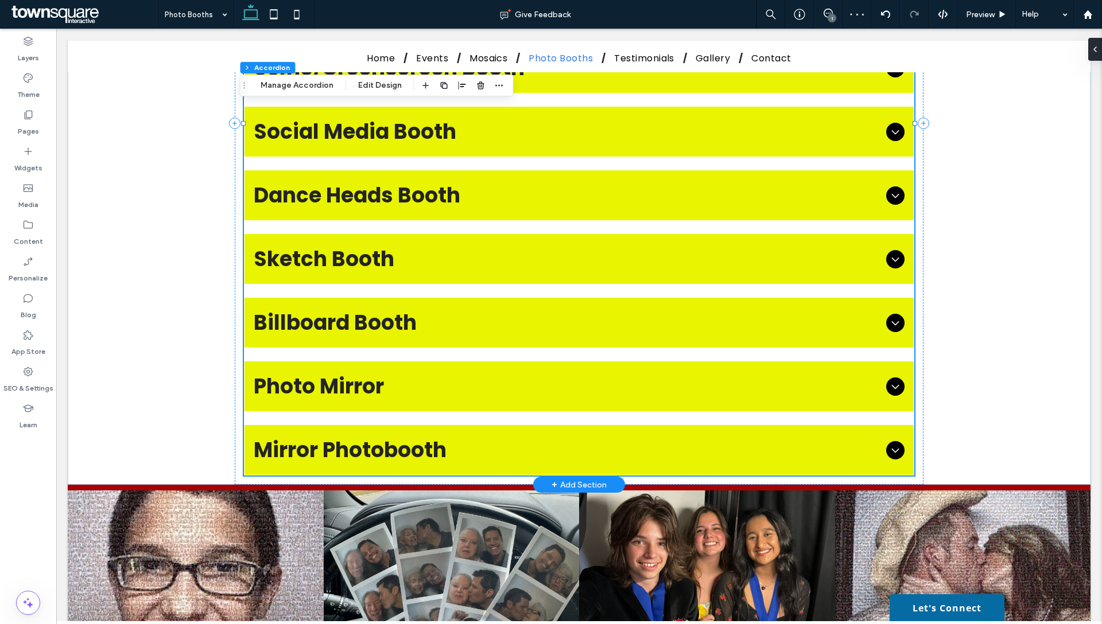
click at [407, 180] on span "Dance Heads Booth" at bounding box center [568, 196] width 628 height 32
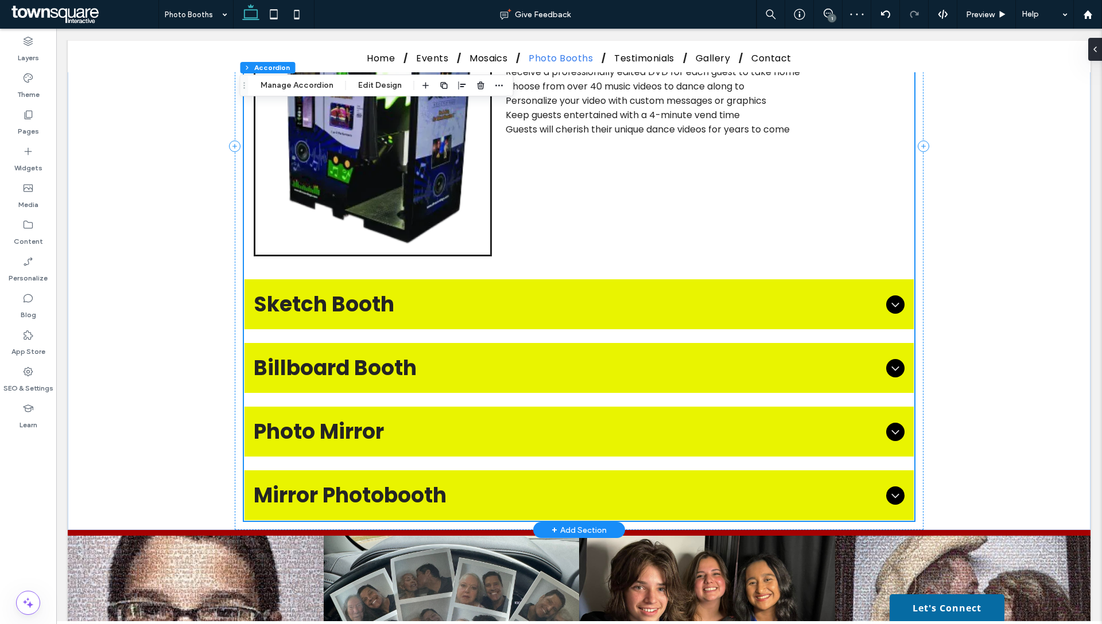
scroll to position [1042, 0]
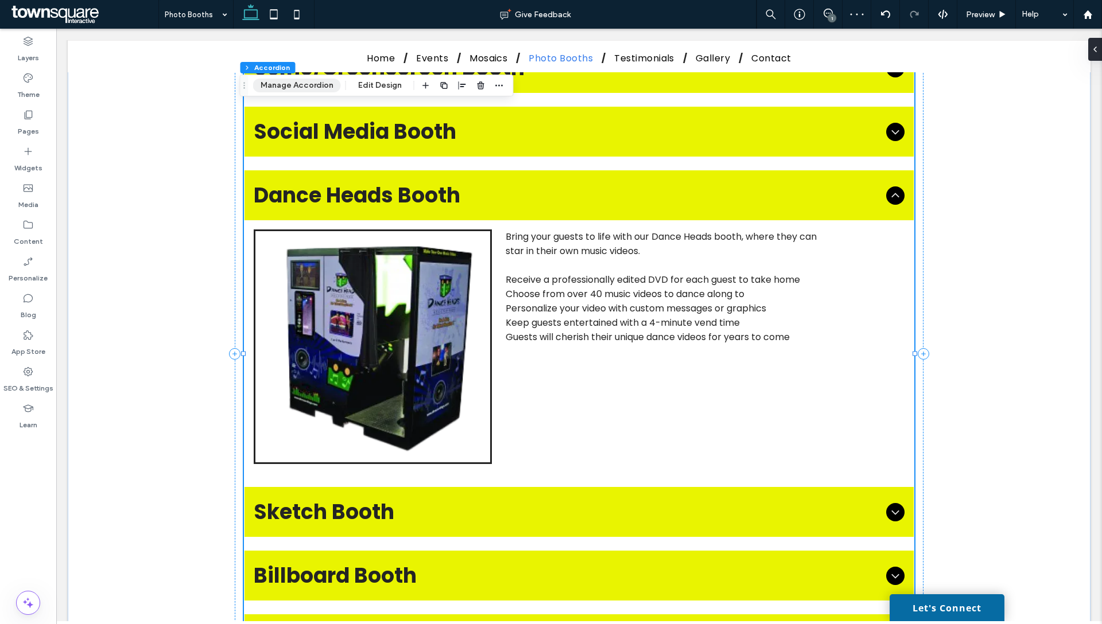
click at [272, 87] on button "Manage Accordion" at bounding box center [297, 86] width 88 height 14
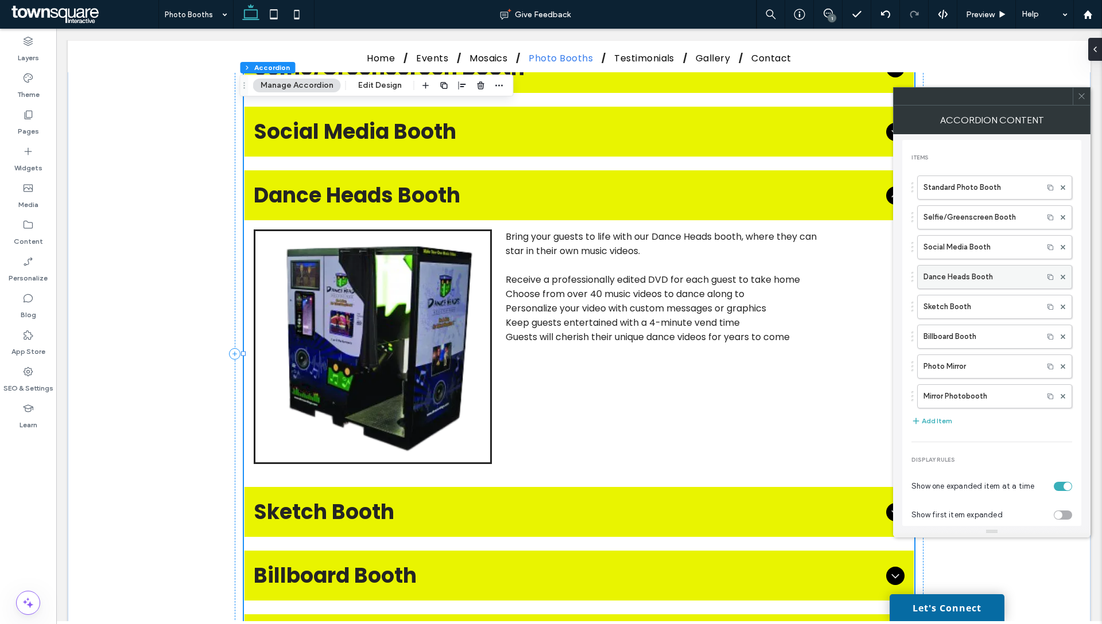
click at [949, 281] on label "Dance Heads Booth" at bounding box center [980, 277] width 114 height 23
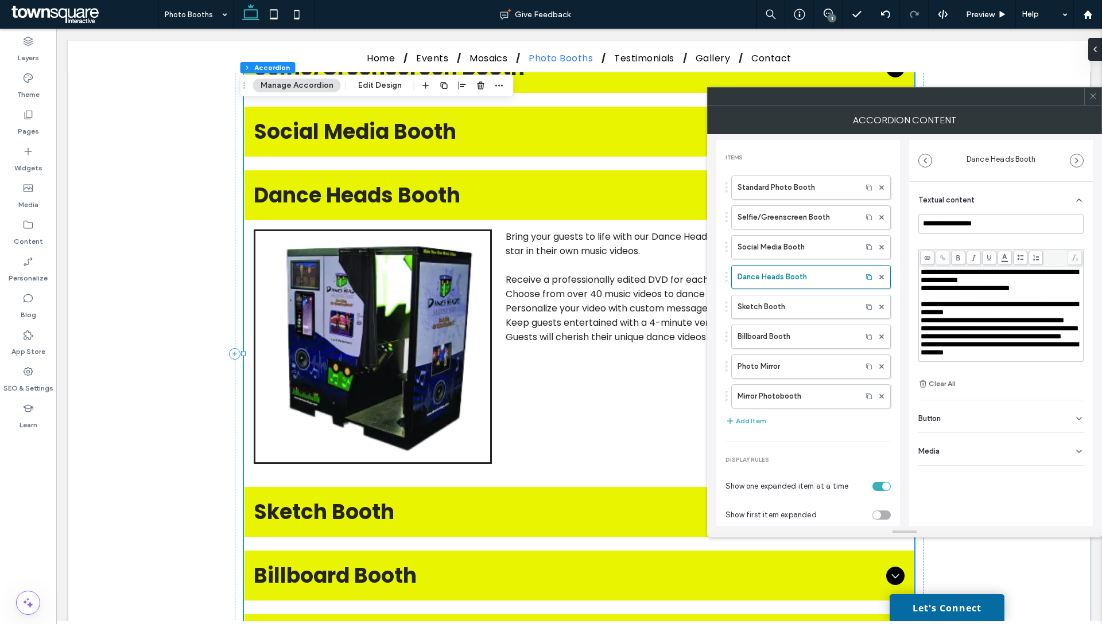
click at [928, 427] on div "Button" at bounding box center [1000, 417] width 165 height 32
click at [999, 445] on input "******" at bounding box center [988, 443] width 140 height 20
click at [988, 474] on label "Add a link" at bounding box center [996, 467] width 157 height 21
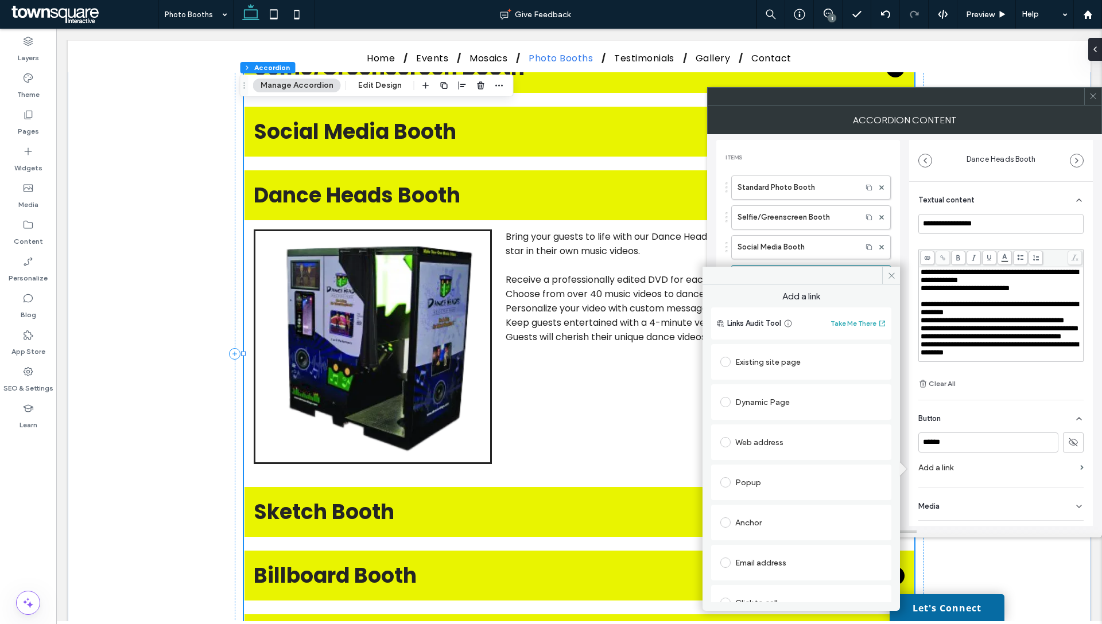
click at [725, 437] on span at bounding box center [725, 442] width 10 height 10
click at [762, 467] on input "url" at bounding box center [801, 464] width 162 height 15
paste input "**********"
type input "**********"
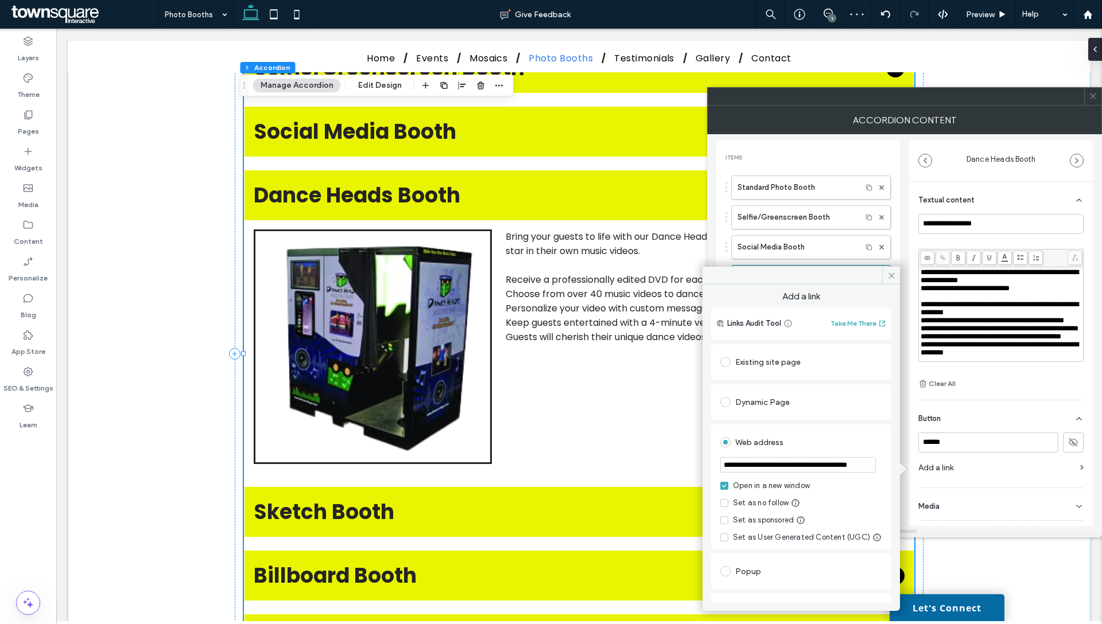
click at [860, 279] on div at bounding box center [800, 276] width 197 height 18
click at [957, 443] on input "******" at bounding box center [988, 443] width 140 height 20
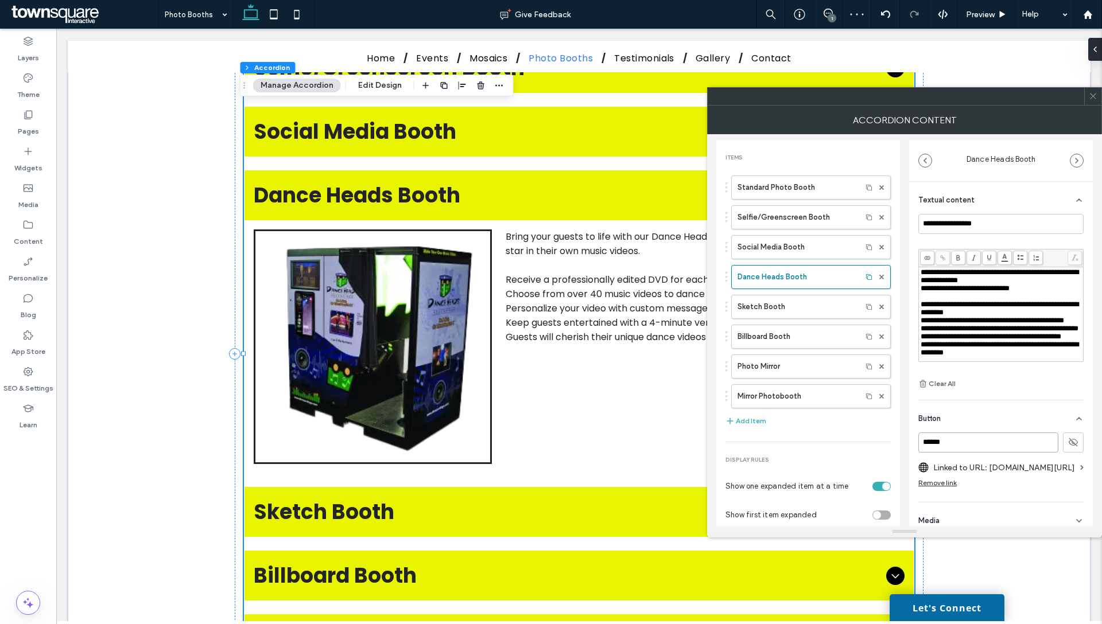
click at [957, 443] on input "******" at bounding box center [988, 443] width 140 height 20
type input "*"
type input "**********"
click at [1065, 447] on button at bounding box center [1073, 443] width 21 height 20
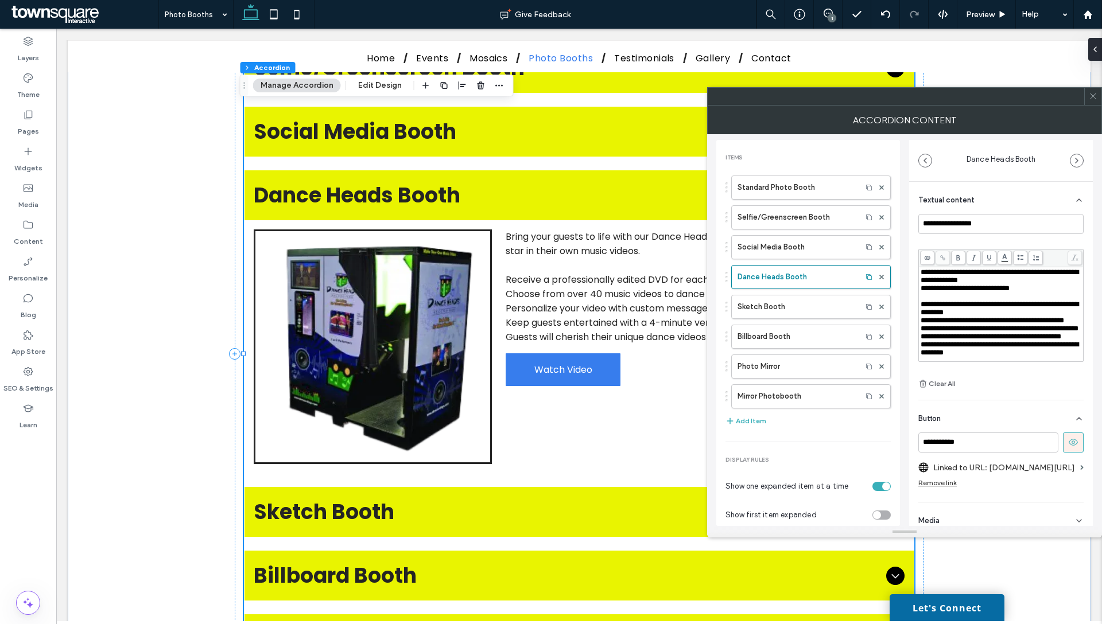
click at [1098, 95] on div at bounding box center [1092, 96] width 17 height 17
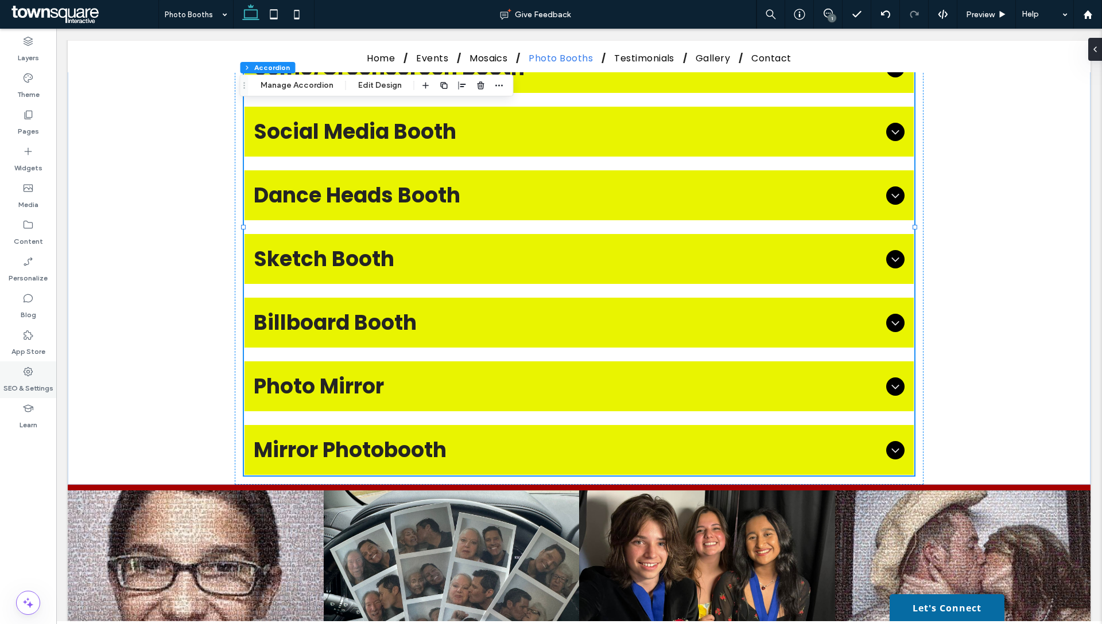
click at [29, 390] on label "SEO & Settings" at bounding box center [28, 386] width 50 height 16
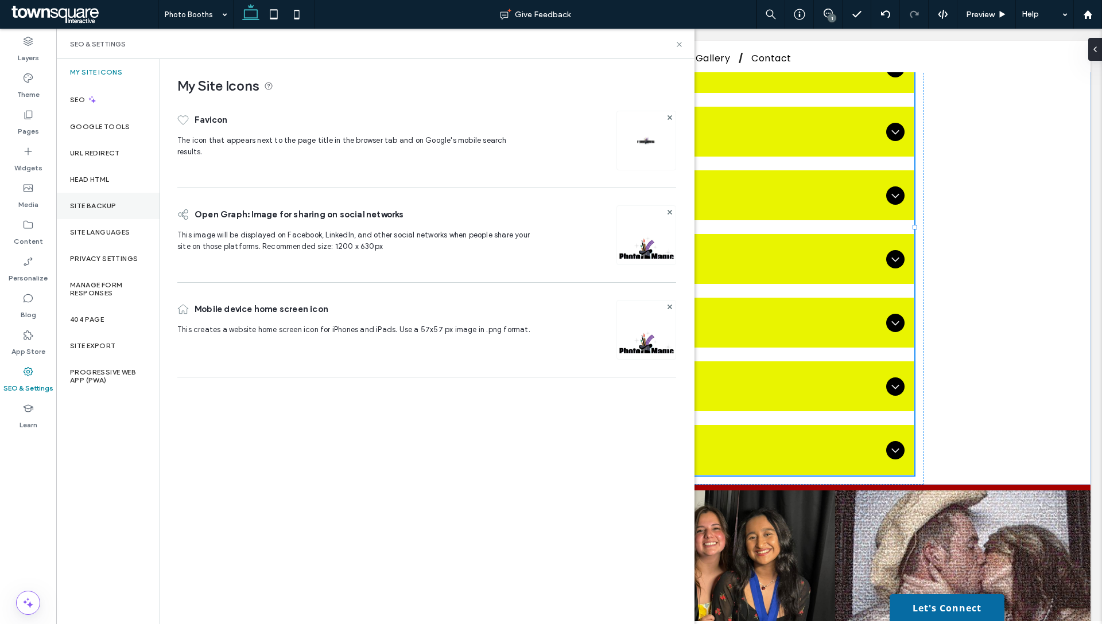
click at [83, 197] on div "Site Backup" at bounding box center [107, 206] width 103 height 26
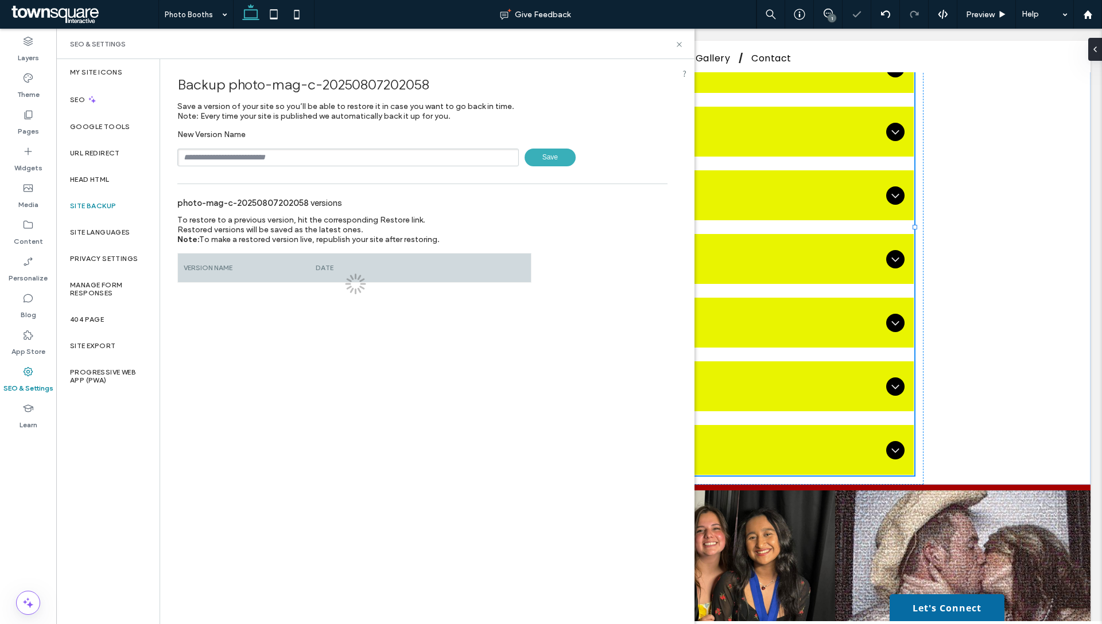
click at [248, 143] on div "New Version Name Save" at bounding box center [422, 148] width 490 height 37
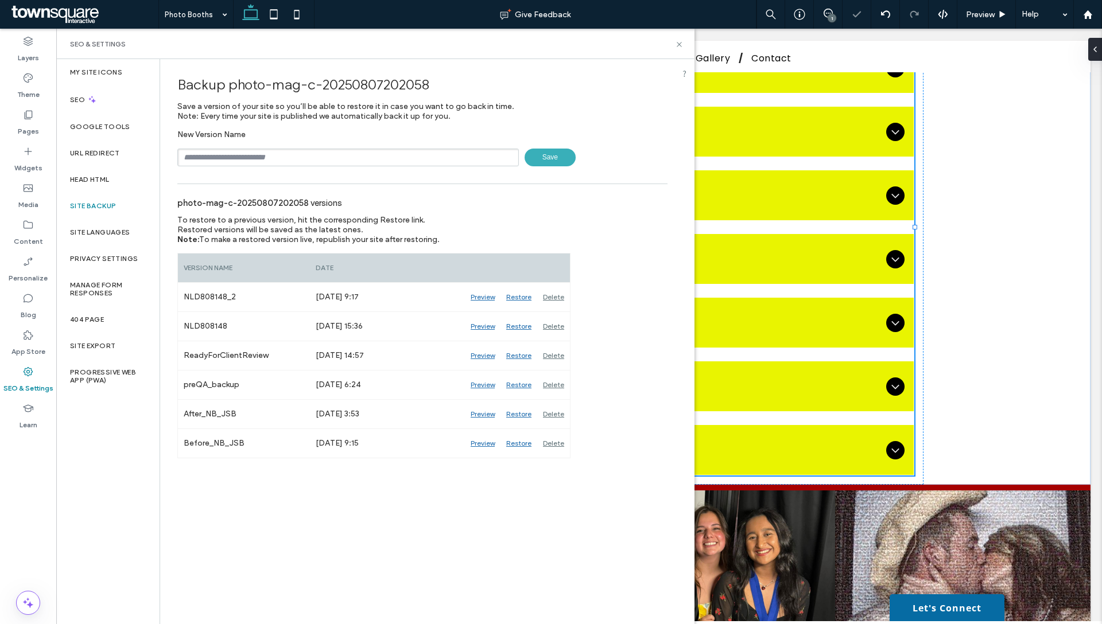
click at [242, 158] on input "text" at bounding box center [347, 158] width 341 height 18
click at [189, 154] on input "text" at bounding box center [347, 158] width 341 height 18
paste input "******"
type input "**********"
click at [538, 156] on span "Save" at bounding box center [550, 158] width 51 height 18
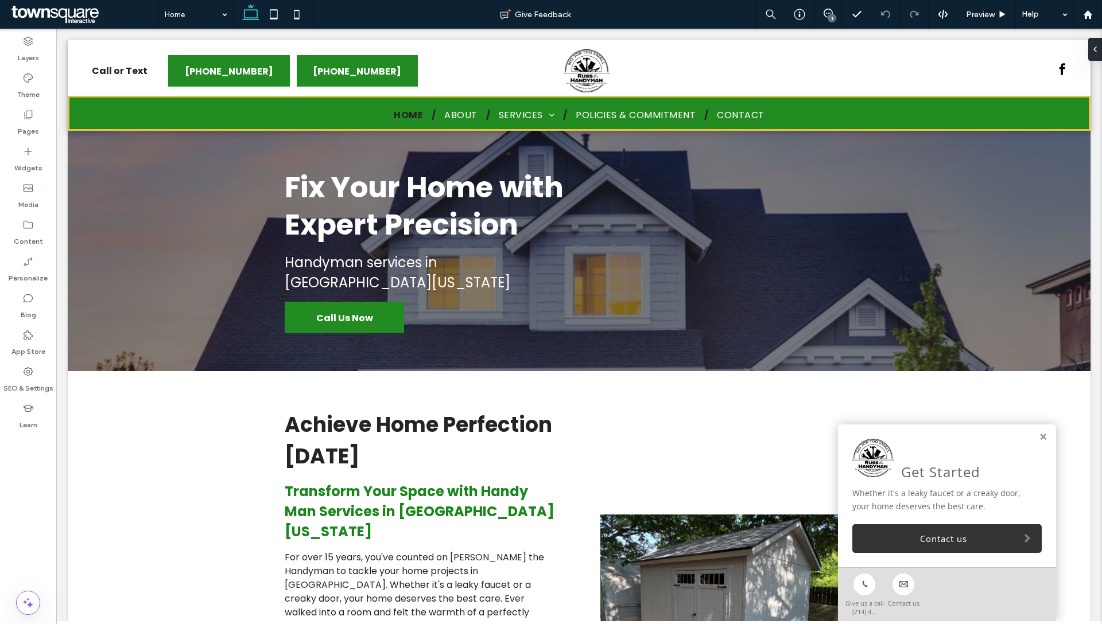
click at [829, 15] on div "1" at bounding box center [832, 18] width 9 height 9
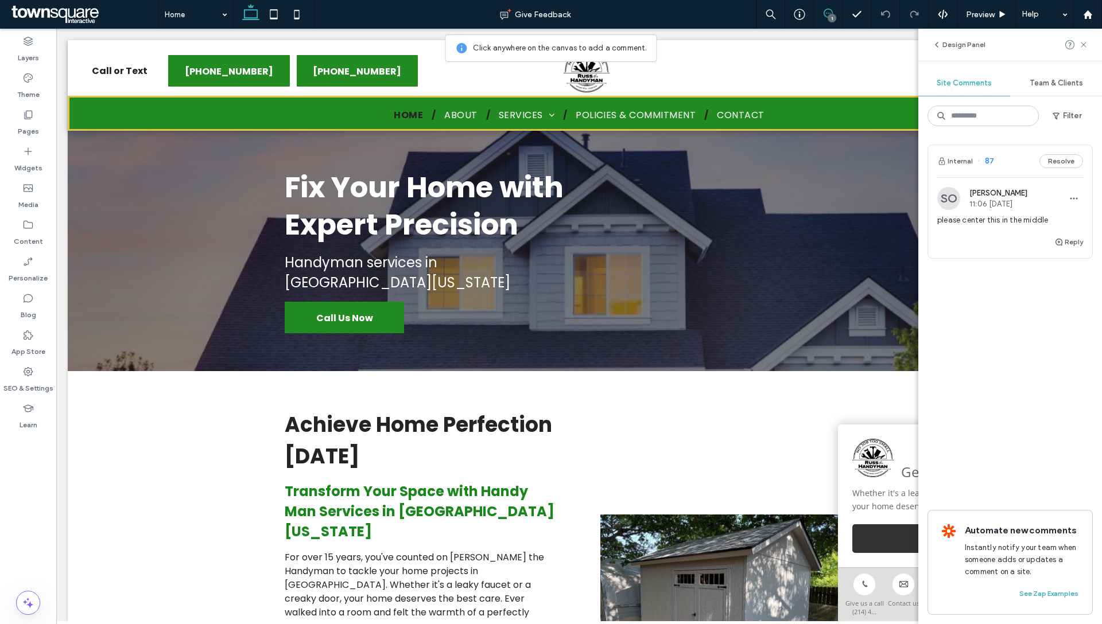
click at [829, 15] on div "1" at bounding box center [832, 18] width 9 height 9
